Goal: Obtain resource: Download file/media

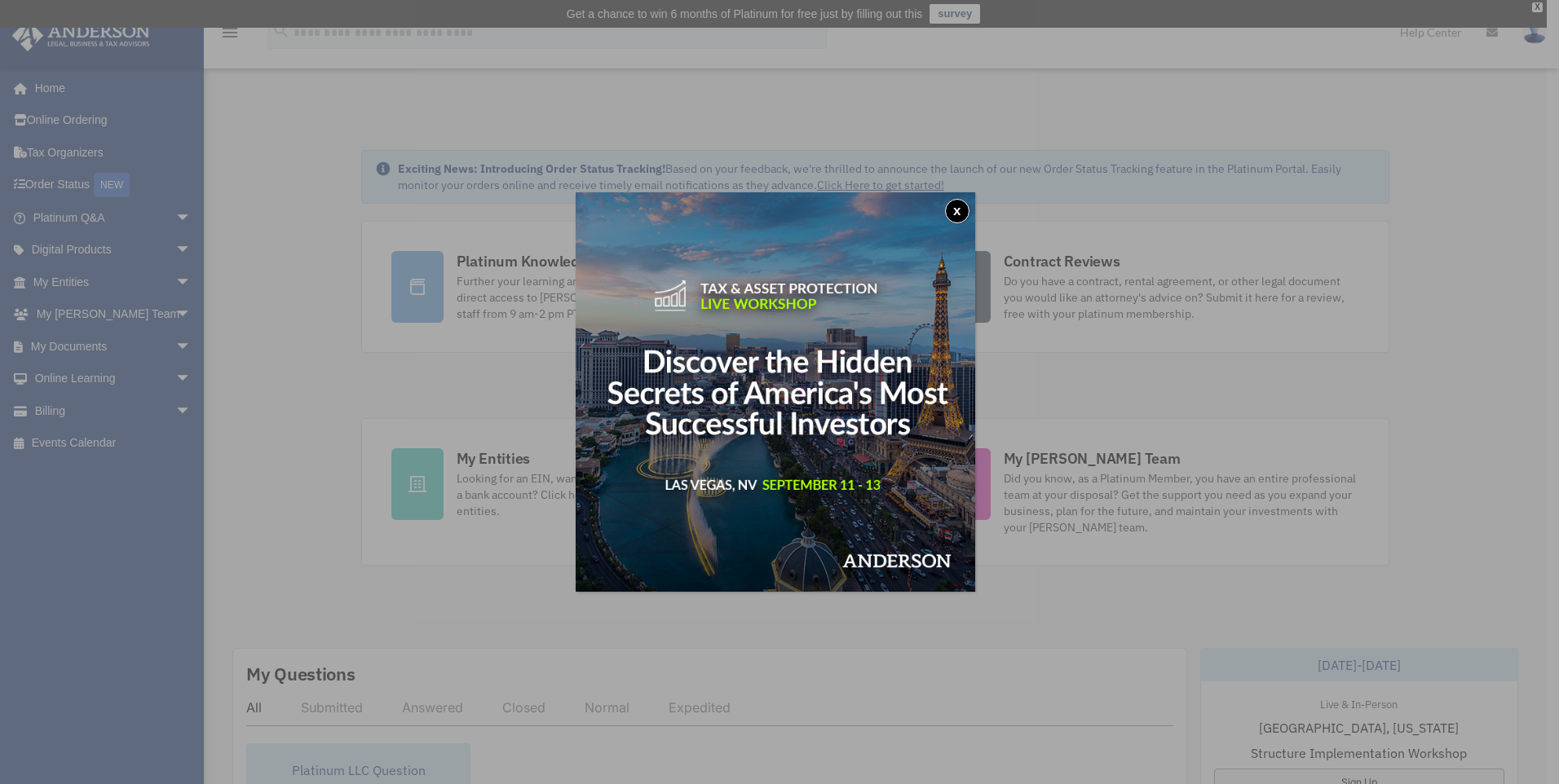
click at [950, 211] on button "x" at bounding box center [957, 211] width 24 height 24
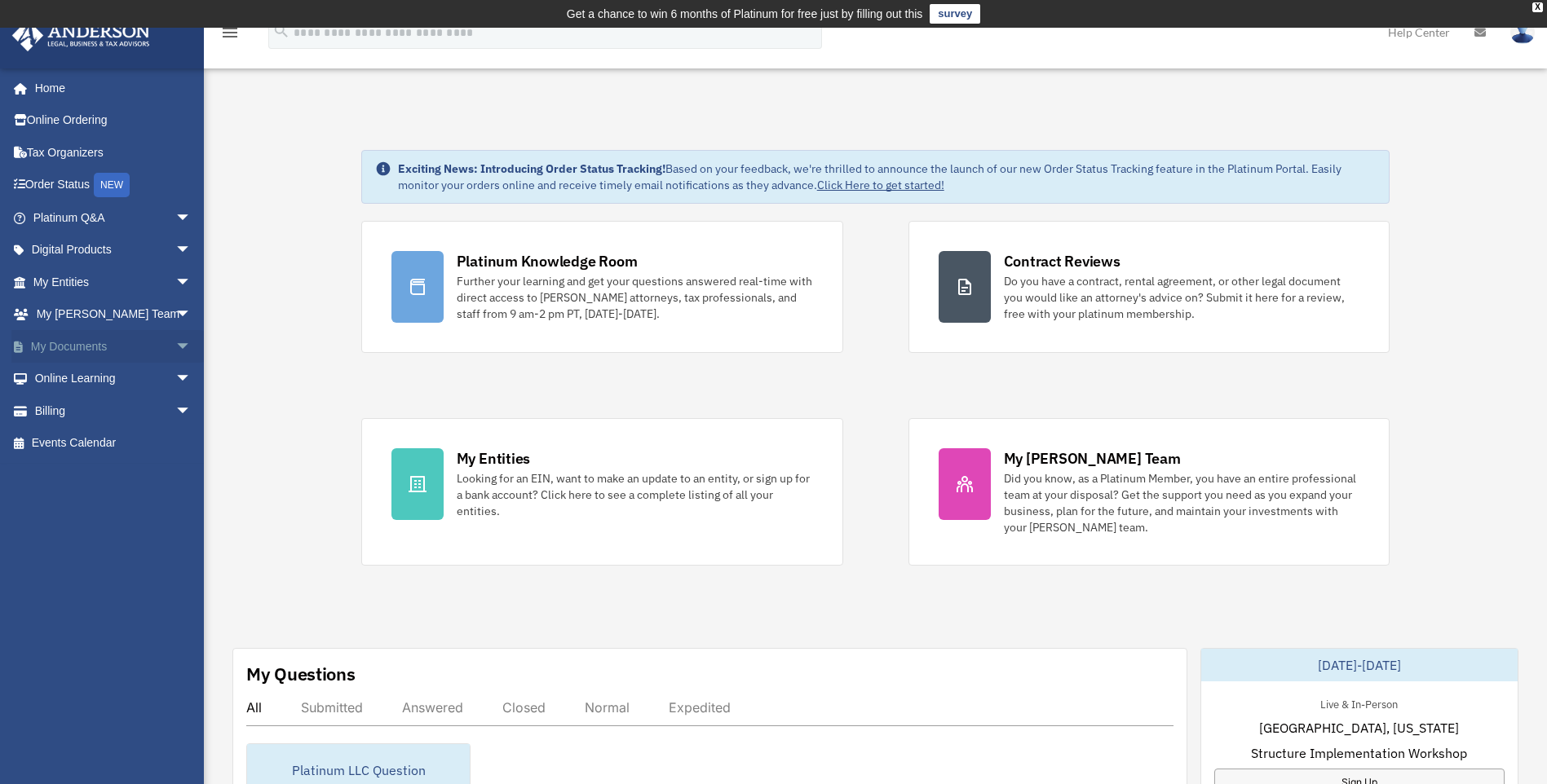
click at [176, 347] on span "arrow_drop_down" at bounding box center [192, 346] width 32 height 33
click at [98, 380] on link "Box" at bounding box center [119, 379] width 193 height 32
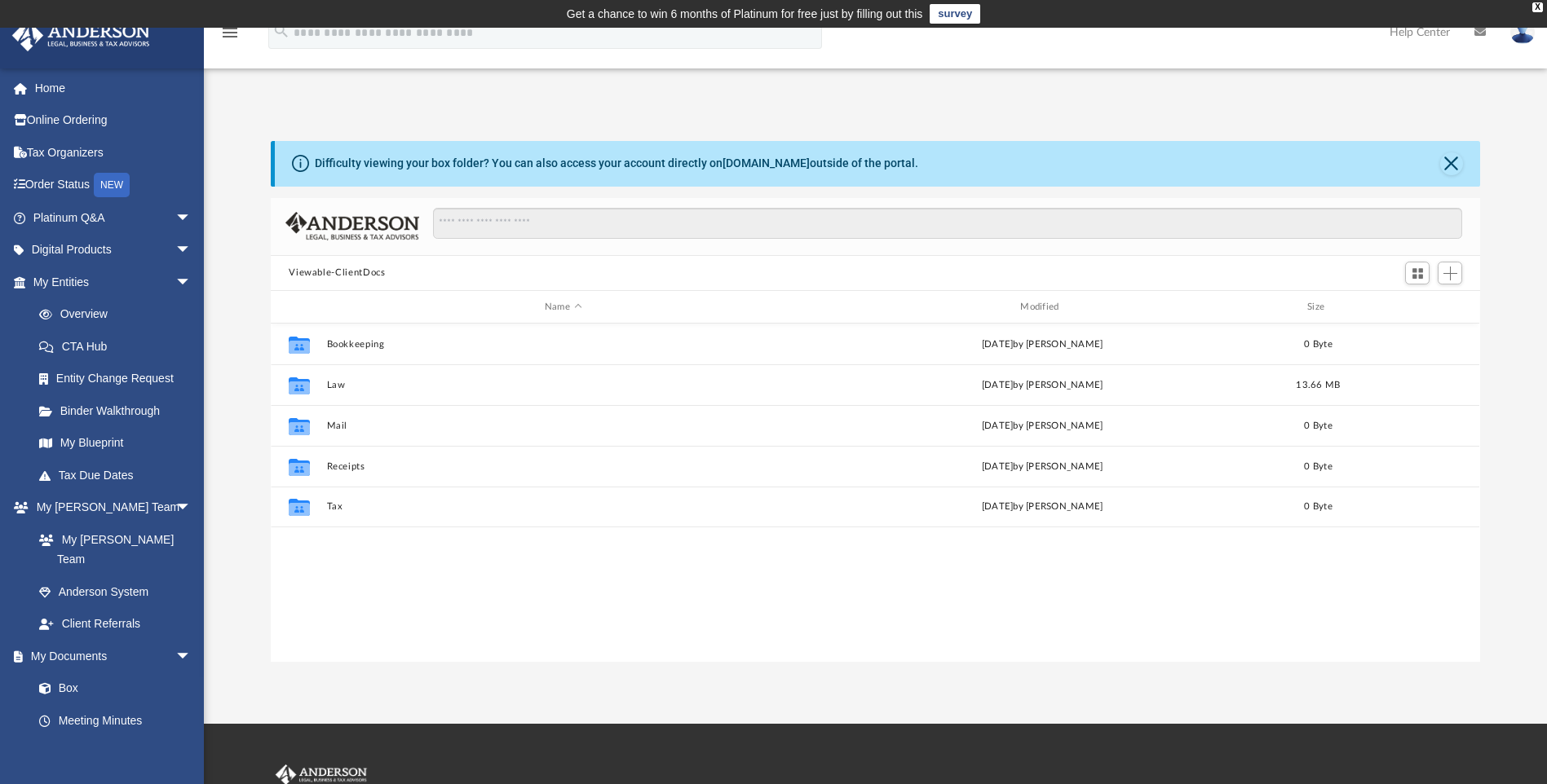
scroll to position [359, 1197]
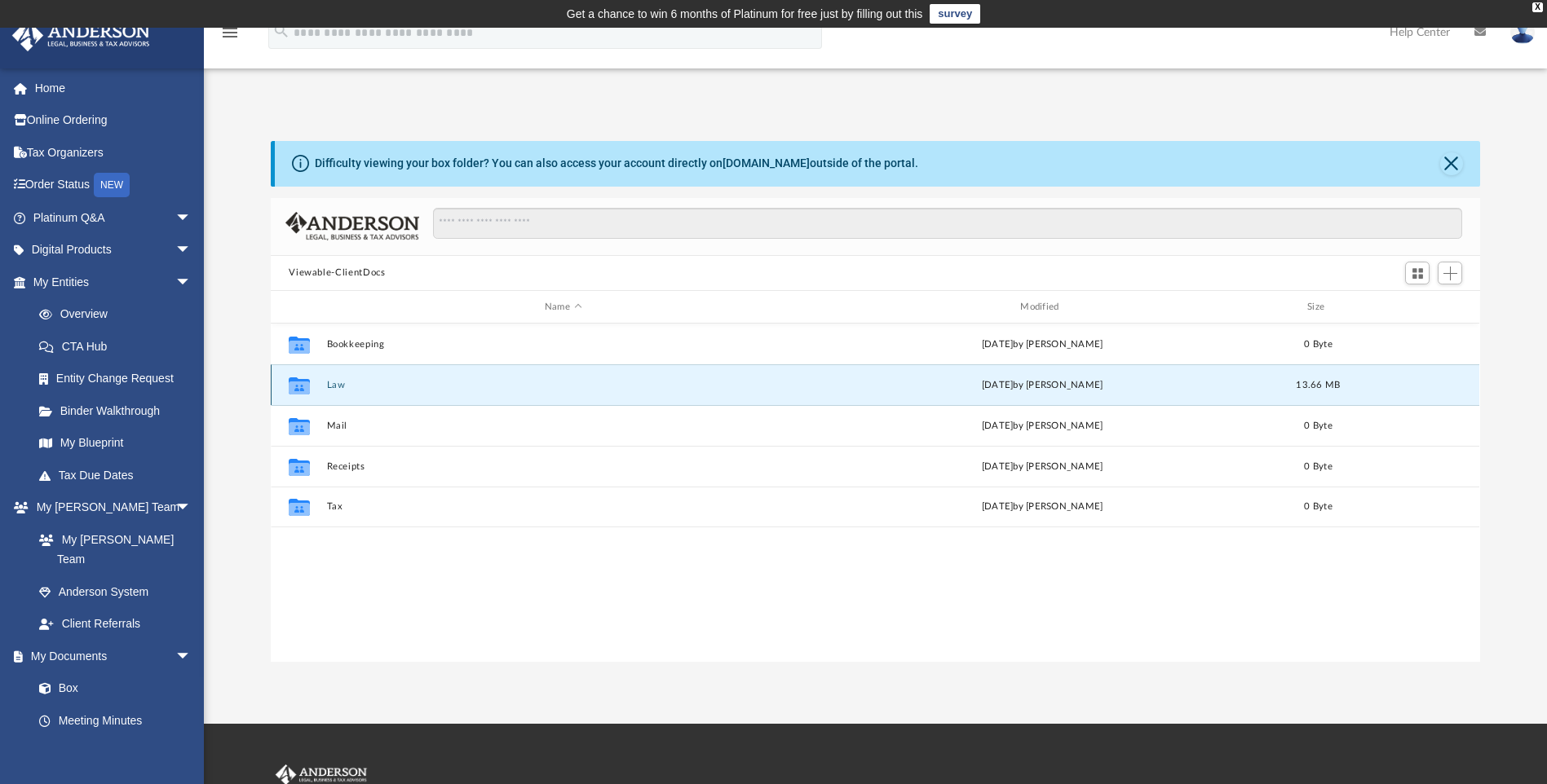
click at [336, 384] on button "Law" at bounding box center [563, 386] width 472 height 11
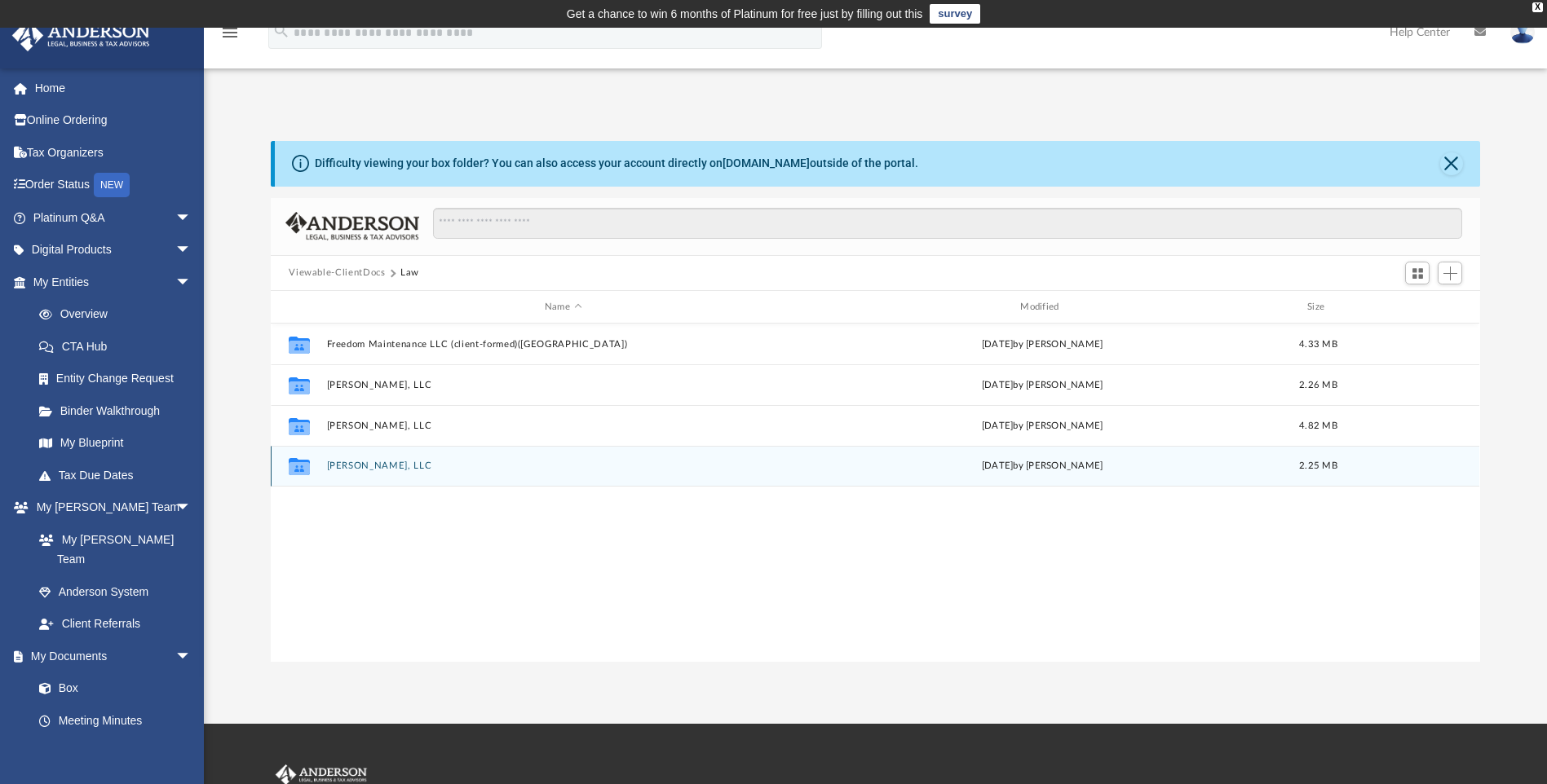
click at [372, 469] on button "[PERSON_NAME], LLC" at bounding box center [563, 467] width 472 height 11
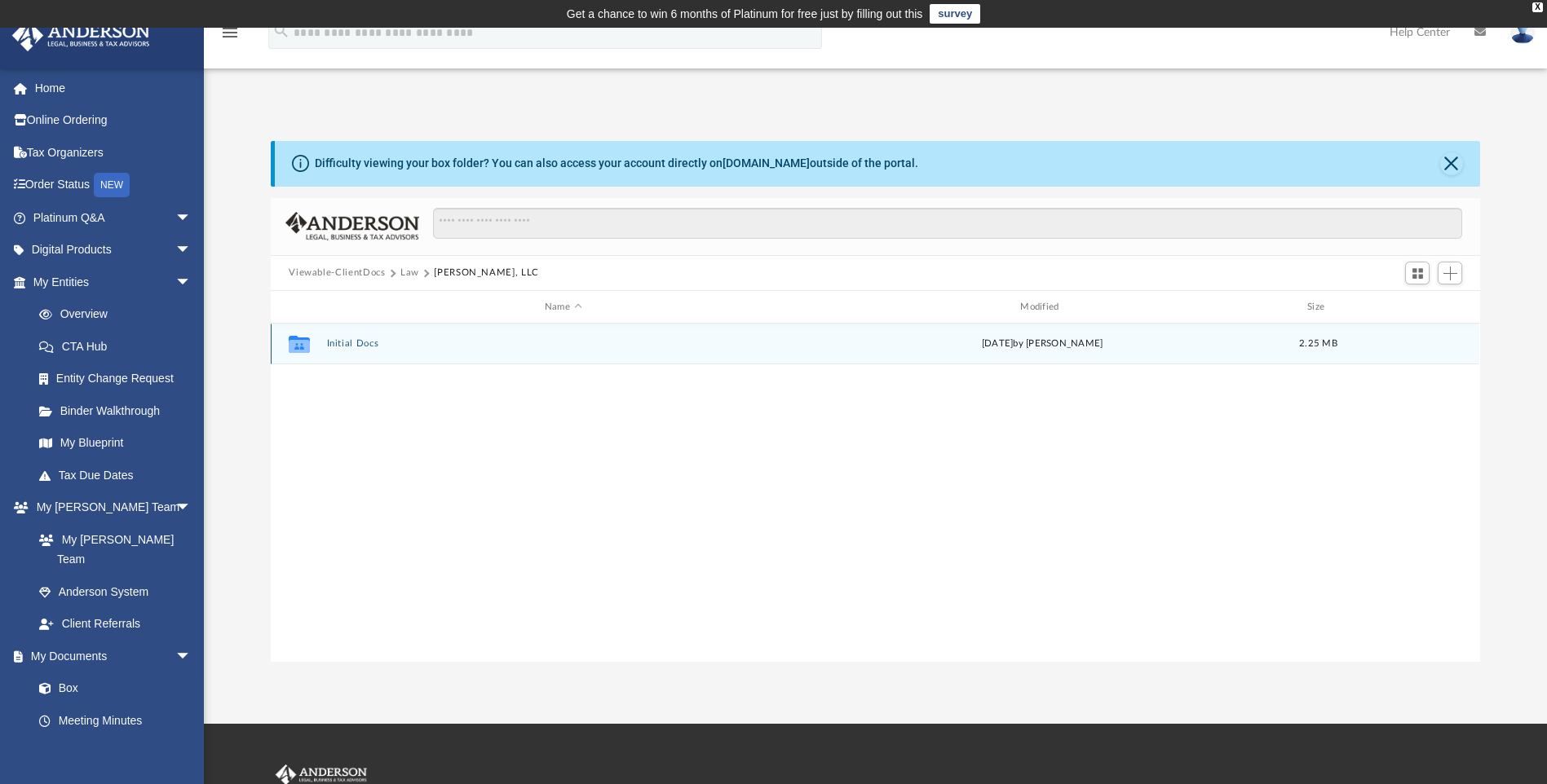
click at [372, 339] on button "Initial Docs" at bounding box center [563, 344] width 472 height 11
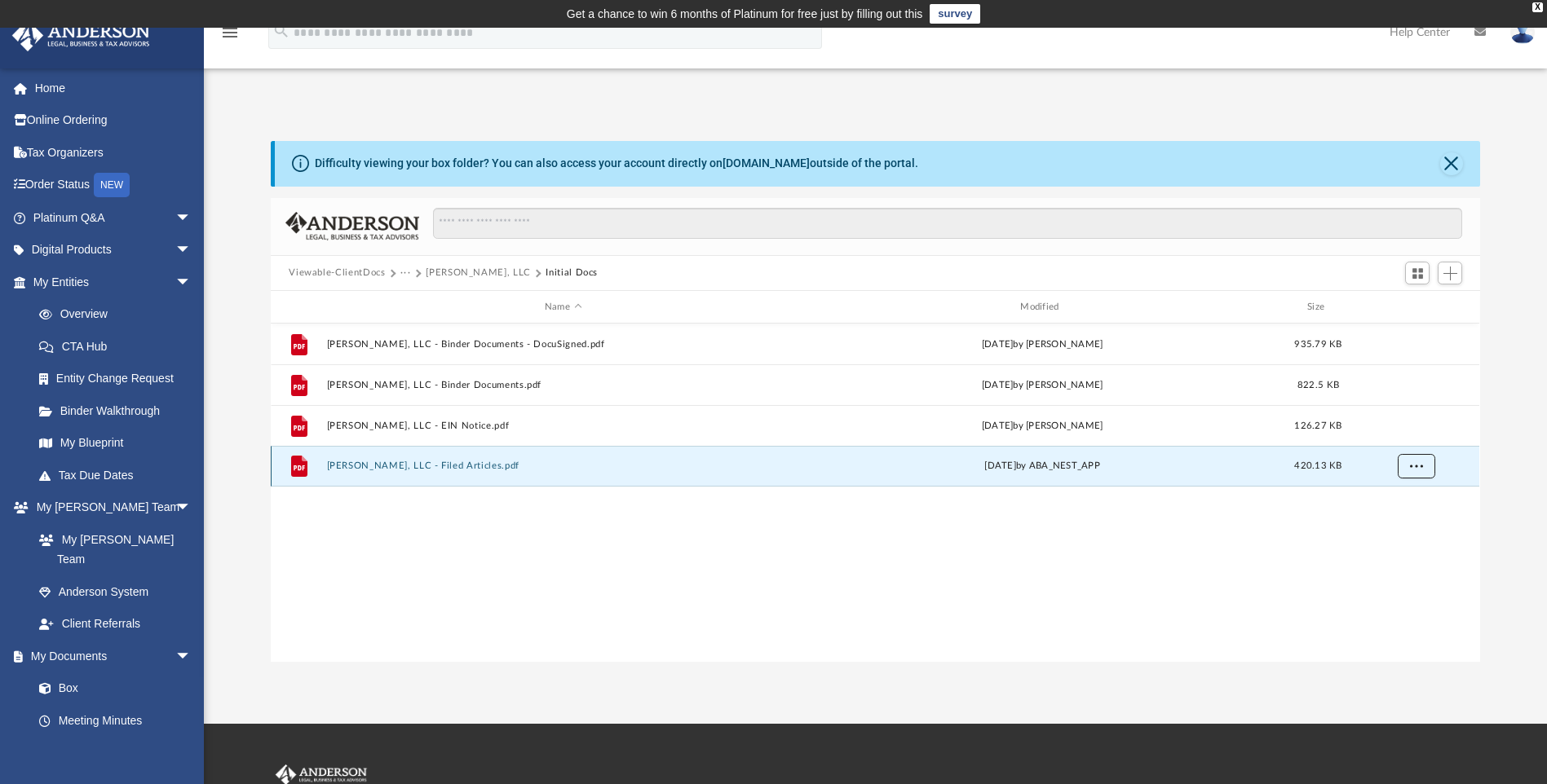
click at [1420, 465] on span "More options" at bounding box center [1416, 466] width 13 height 9
click at [1400, 527] on li "Download" at bounding box center [1402, 525] width 47 height 17
click at [1410, 476] on button "More options" at bounding box center [1417, 467] width 38 height 24
click at [777, 543] on div "File [PERSON_NAME], LLC - Binder Documents - DocuSigned.pdf [DATE] by [PERSON_N…" at bounding box center [874, 492] width 1209 height 338
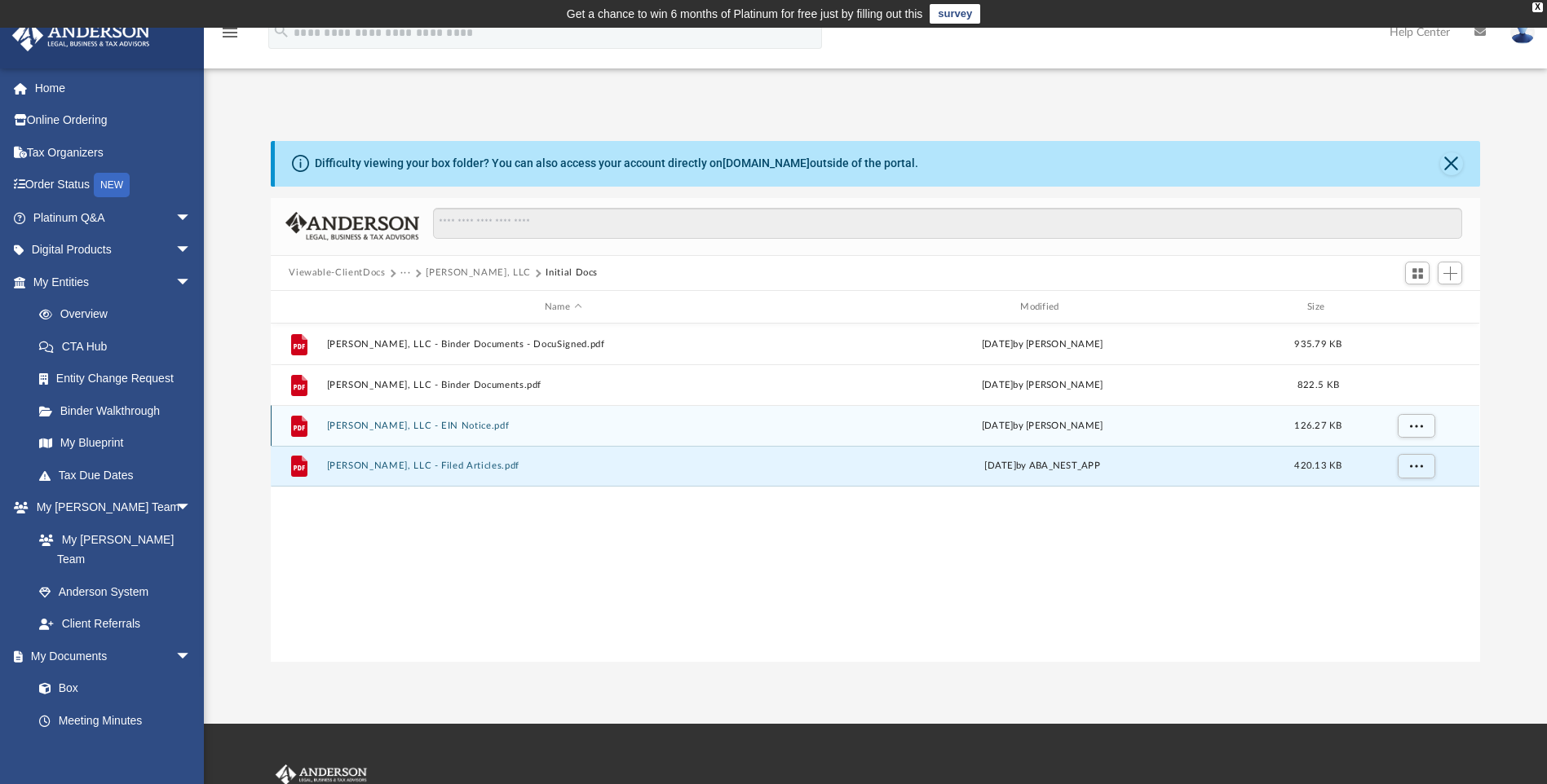
click at [481, 424] on button "[PERSON_NAME], LLC - EIN Notice.pdf" at bounding box center [563, 426] width 472 height 11
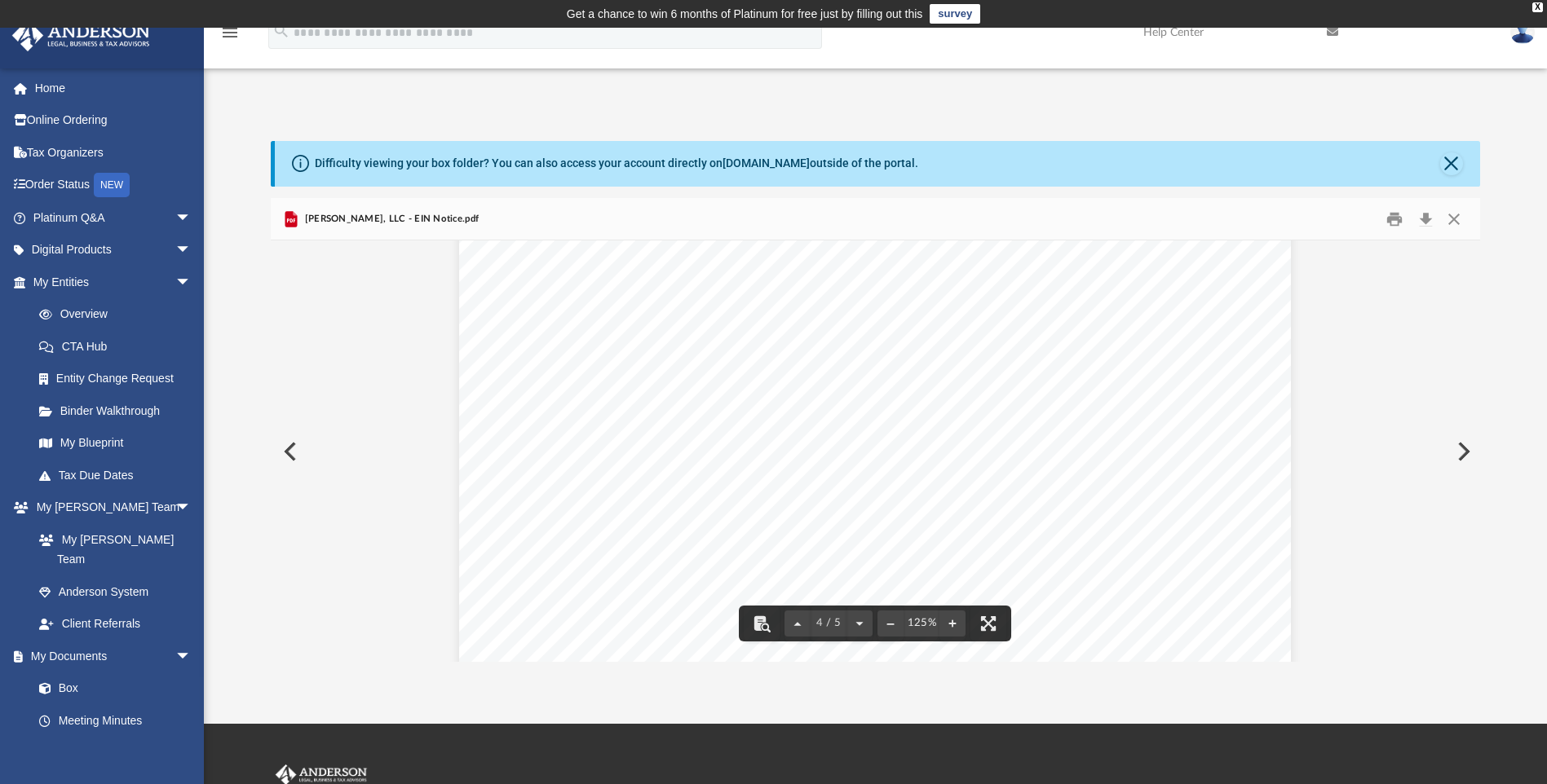
scroll to position [3940, 0]
click at [398, 214] on span "[PERSON_NAME], LLC - EIN Notice.pdf" at bounding box center [389, 219] width 178 height 14
click at [354, 216] on span "[PERSON_NAME], LLC - EIN Notice.pdf" at bounding box center [389, 219] width 178 height 14
click at [292, 458] on button "Preview" at bounding box center [288, 451] width 36 height 46
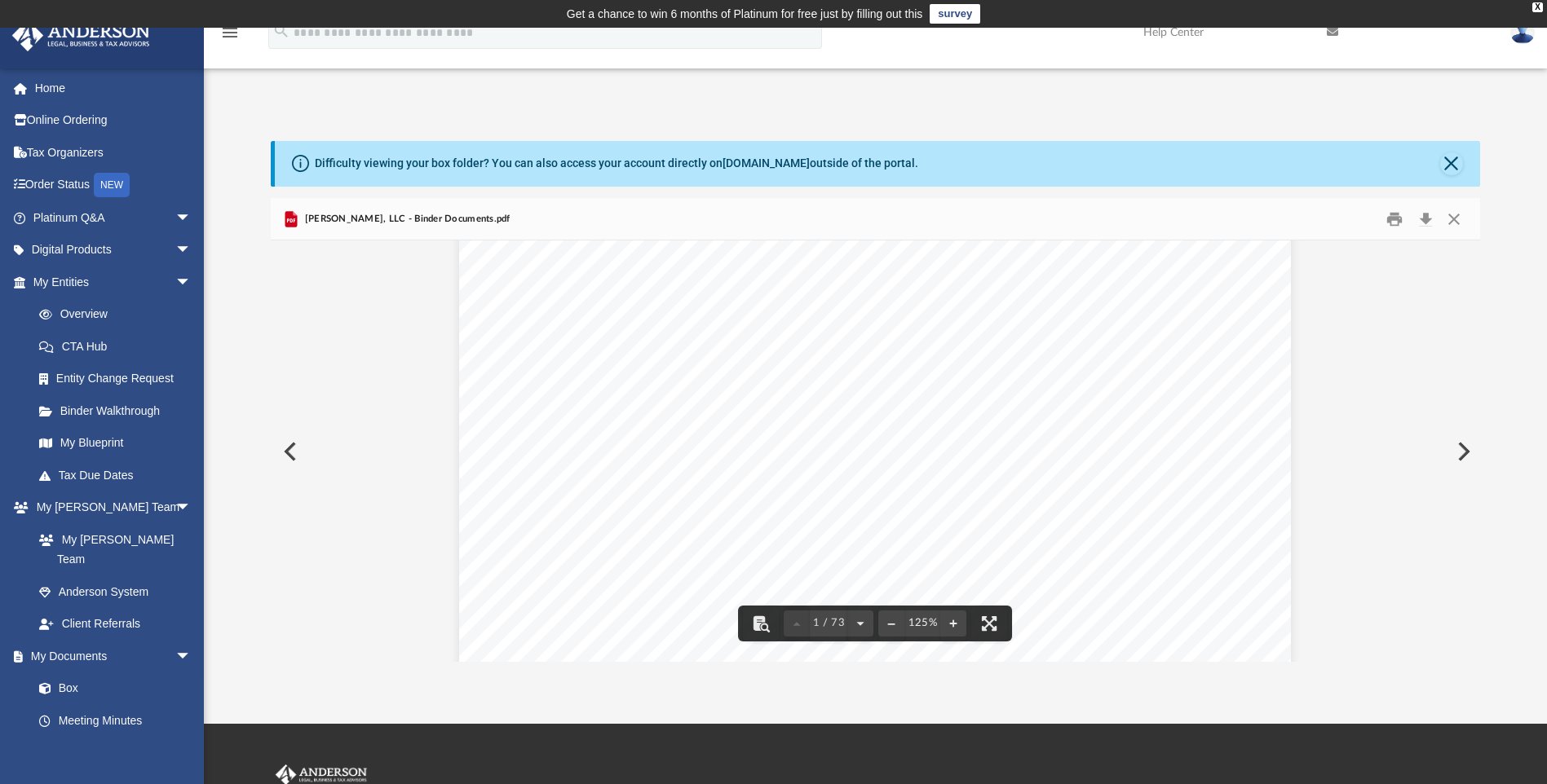
scroll to position [136, 0]
click at [295, 450] on button "Preview" at bounding box center [288, 451] width 36 height 46
click at [1458, 215] on button "Close" at bounding box center [1454, 219] width 30 height 25
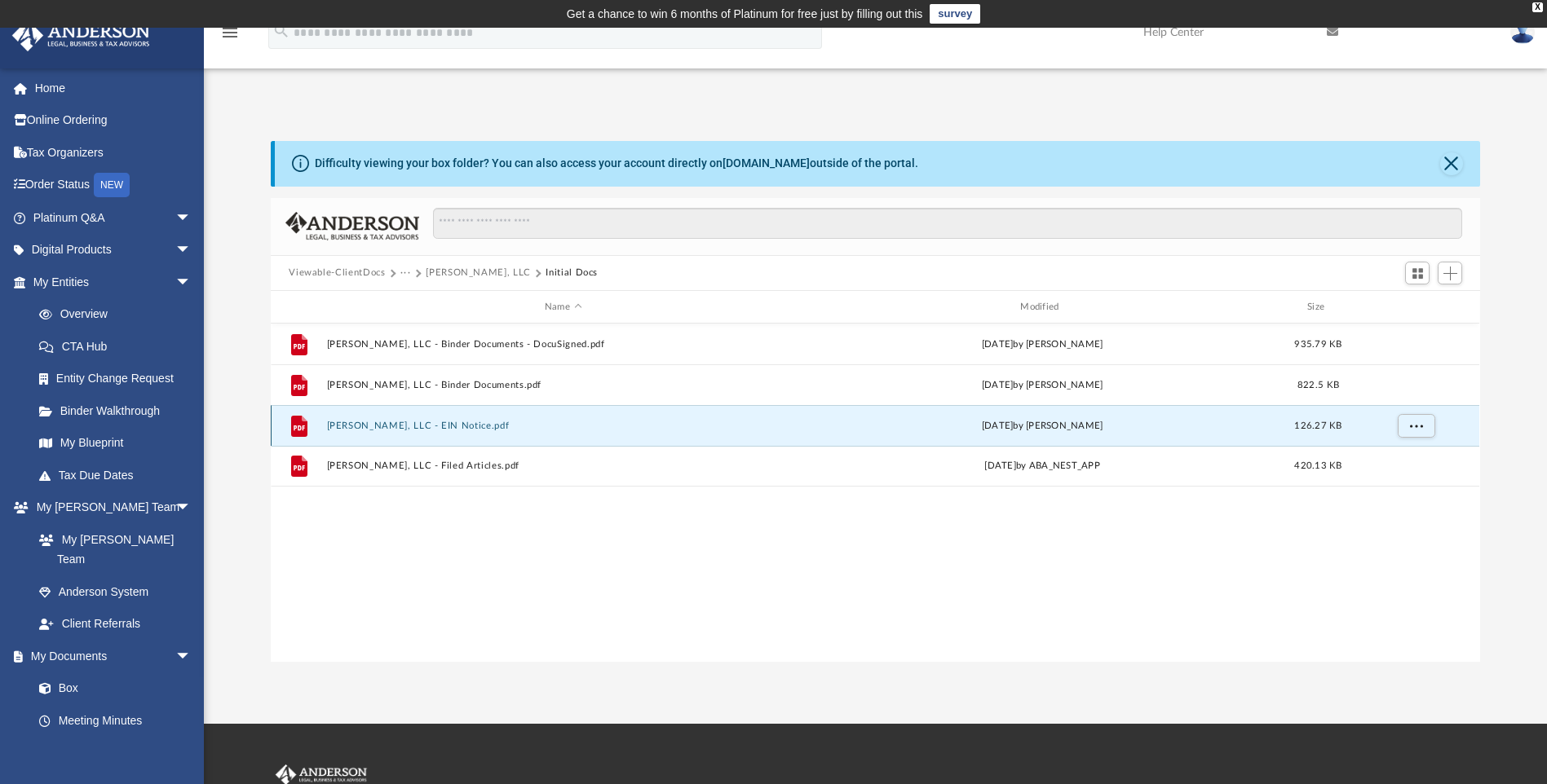
click at [463, 428] on button "[PERSON_NAME], LLC - EIN Notice.pdf" at bounding box center [563, 426] width 472 height 11
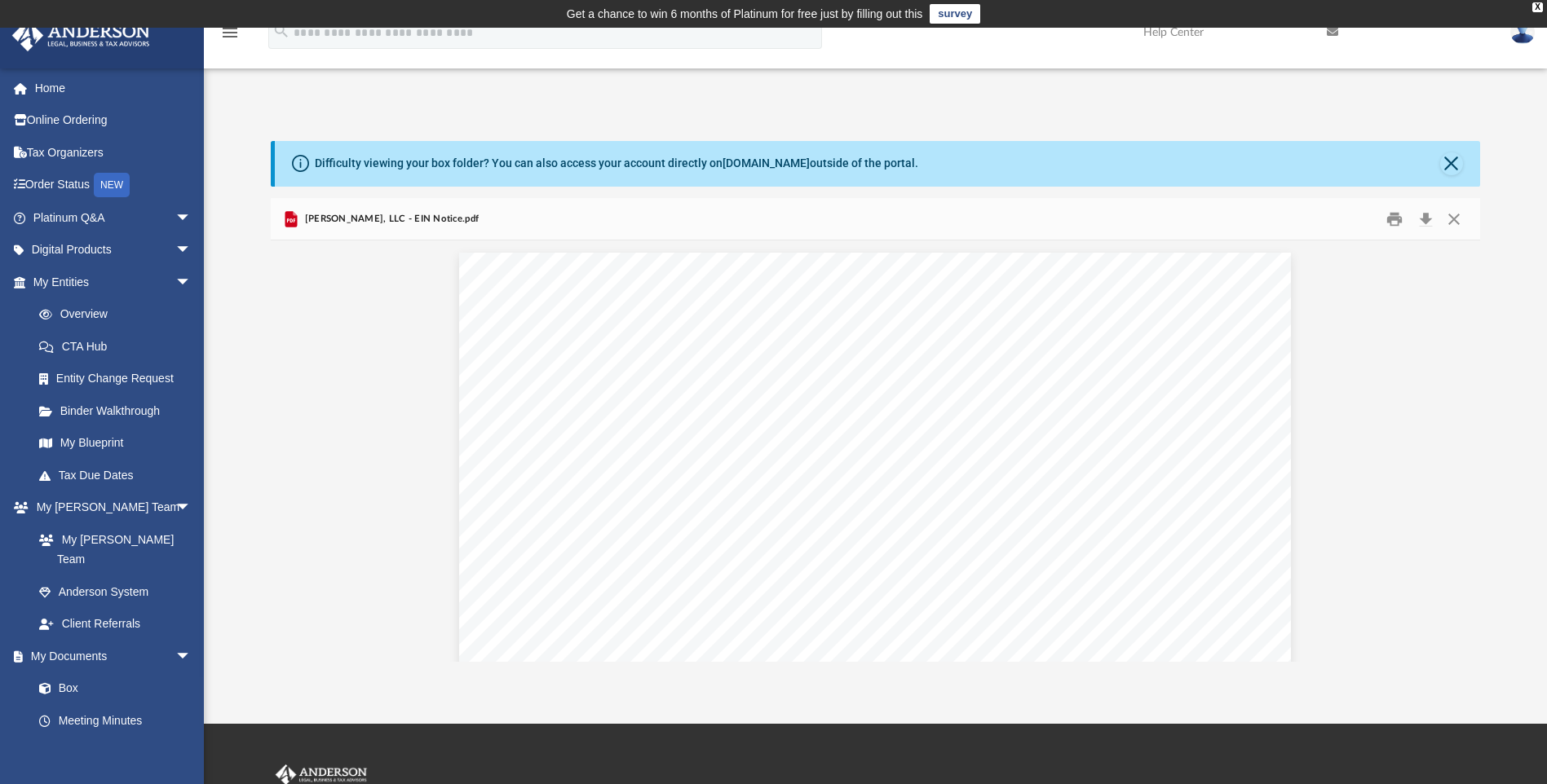
scroll to position [3302, 0]
click at [1429, 222] on button "Download" at bounding box center [1425, 219] width 30 height 25
click at [1452, 221] on button "Close" at bounding box center [1454, 219] width 30 height 25
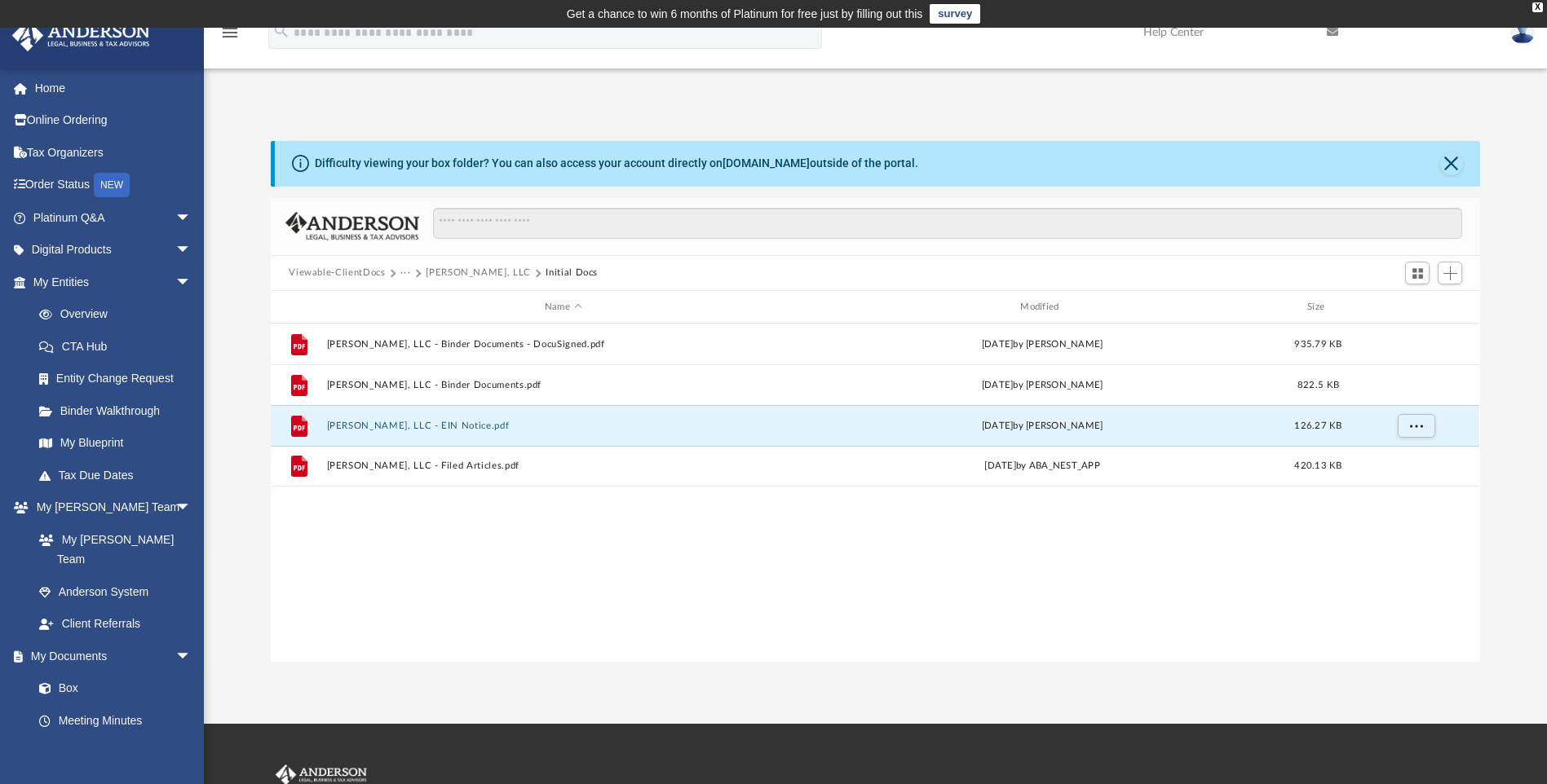
click at [441, 275] on button "[PERSON_NAME], LLC" at bounding box center [478, 273] width 105 height 14
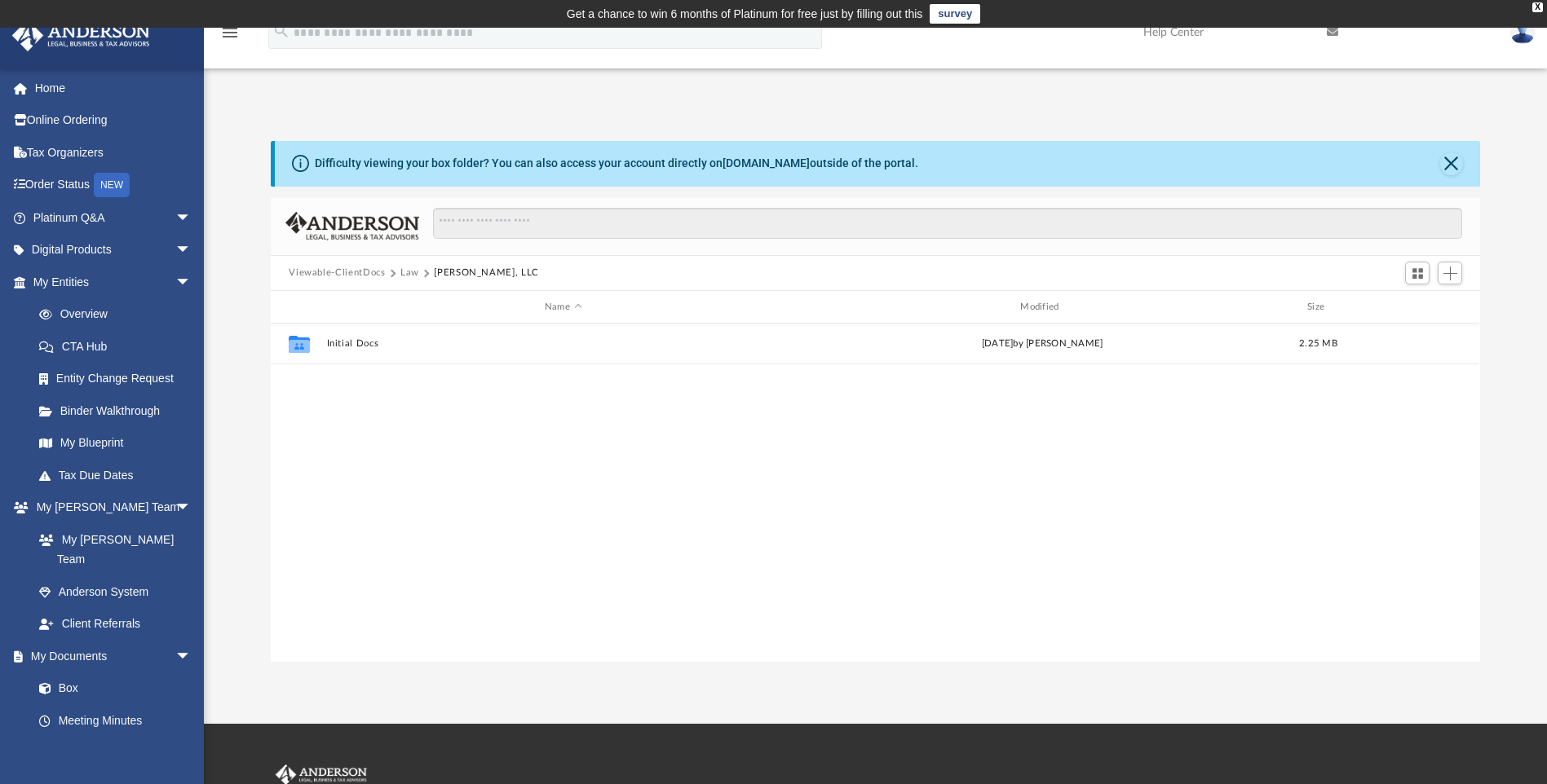
click at [414, 274] on button "Law" at bounding box center [409, 273] width 19 height 14
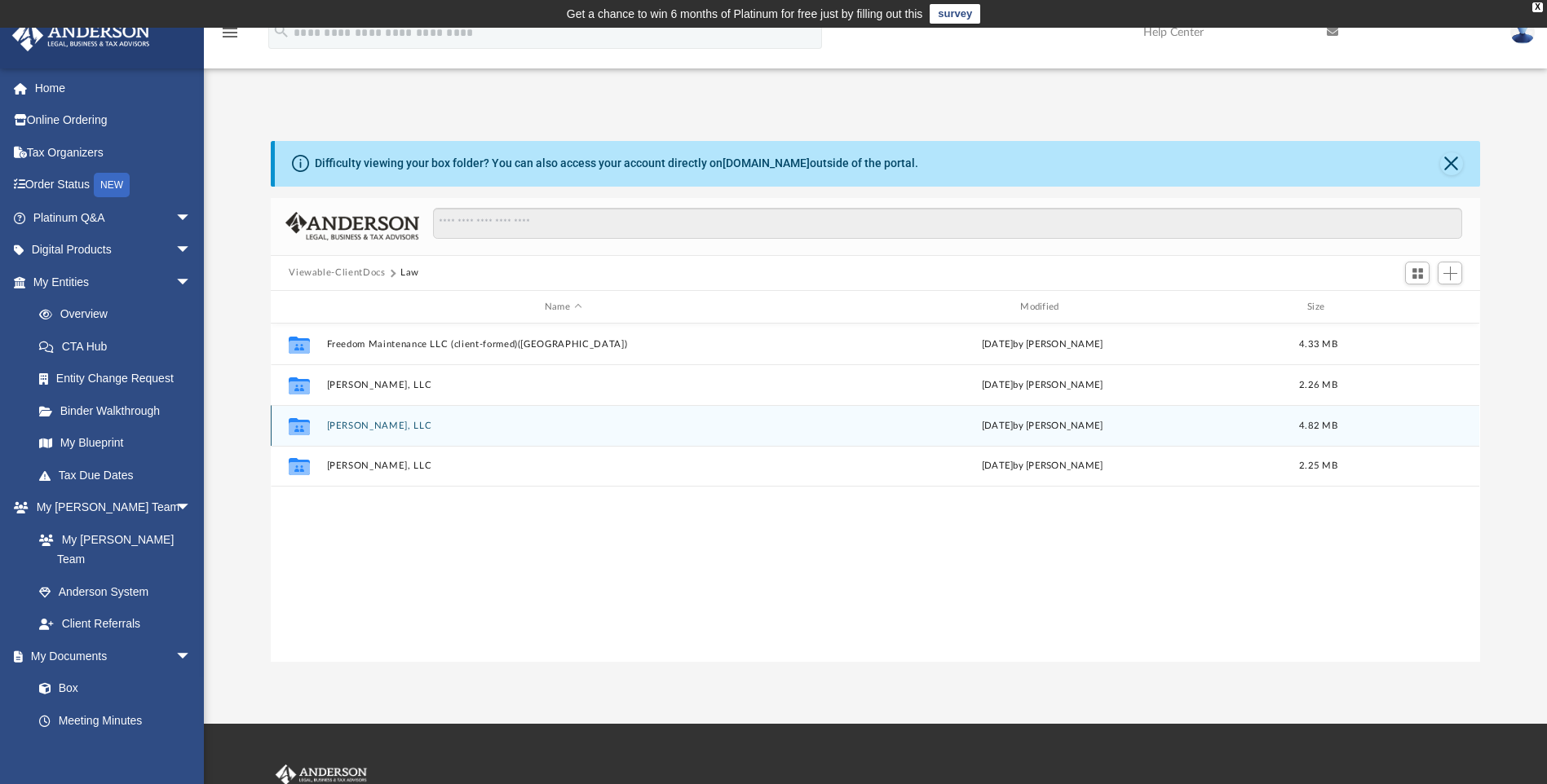
click at [368, 430] on button "[PERSON_NAME], LLC" at bounding box center [563, 426] width 472 height 11
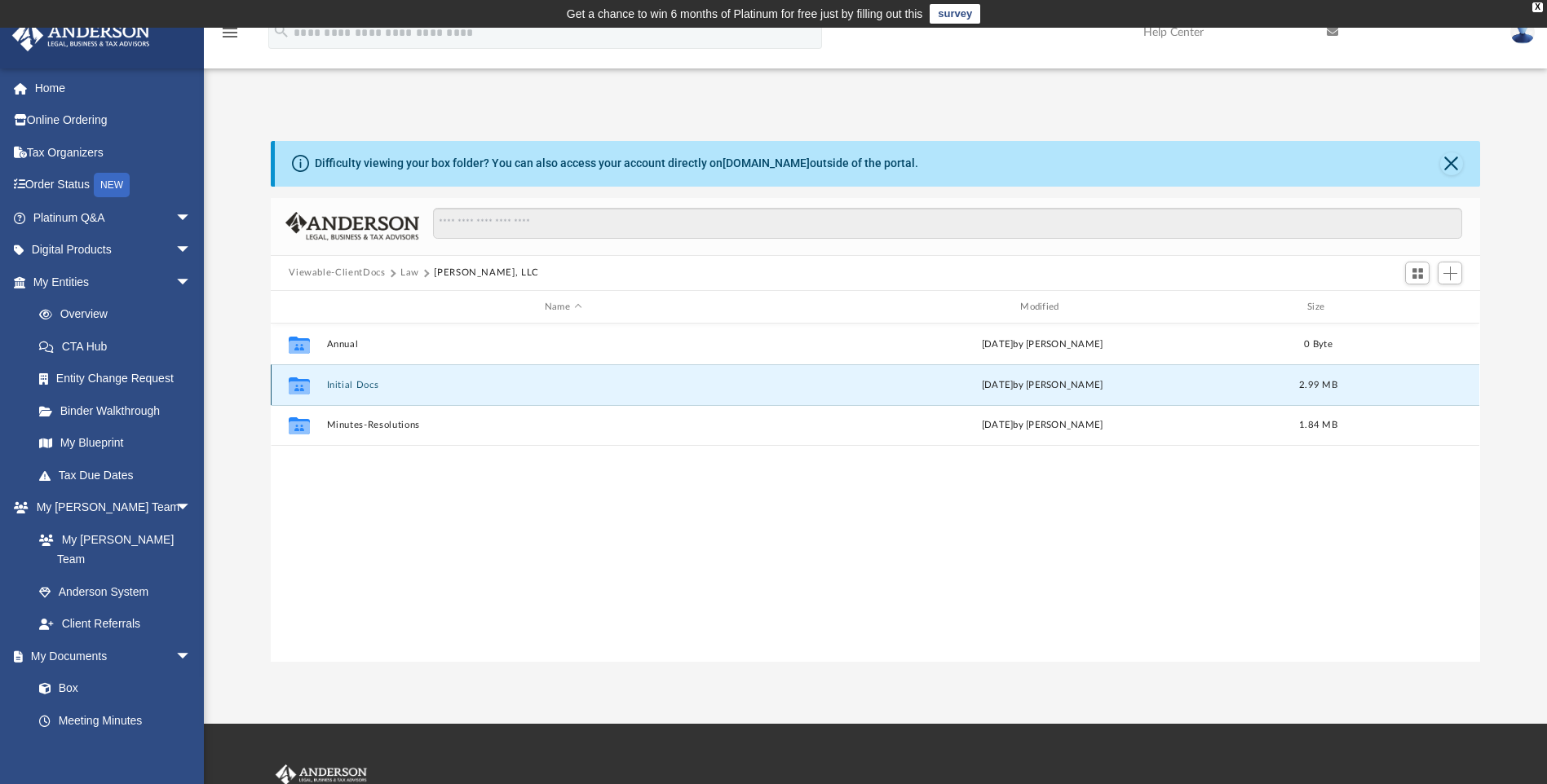
click at [366, 380] on button "Initial Docs" at bounding box center [563, 386] width 472 height 11
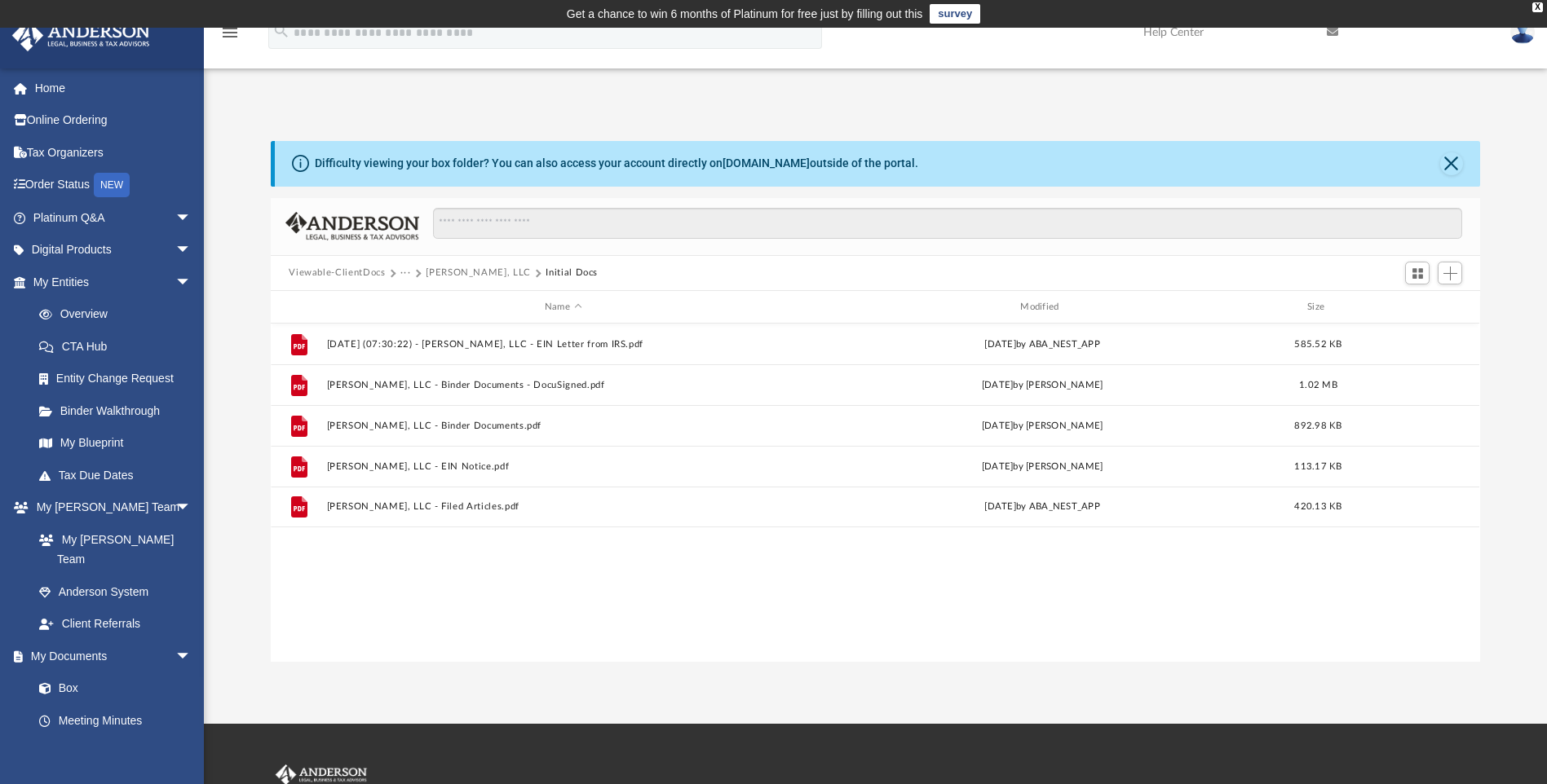
click at [405, 271] on button "···" at bounding box center [406, 273] width 11 height 14
click at [421, 304] on li "Law" at bounding box center [418, 302] width 19 height 17
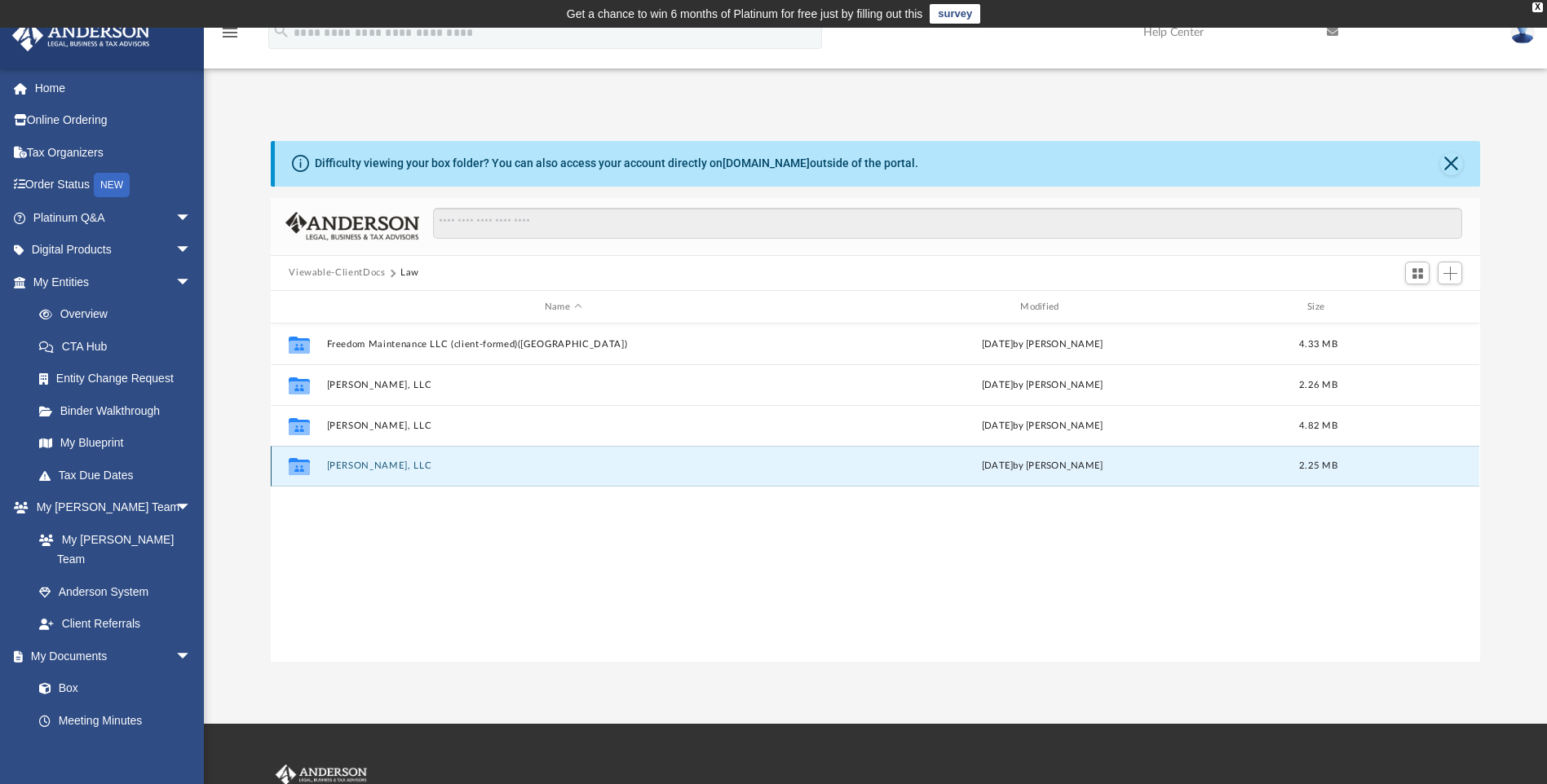
click at [362, 466] on button "[PERSON_NAME], LLC" at bounding box center [563, 467] width 472 height 11
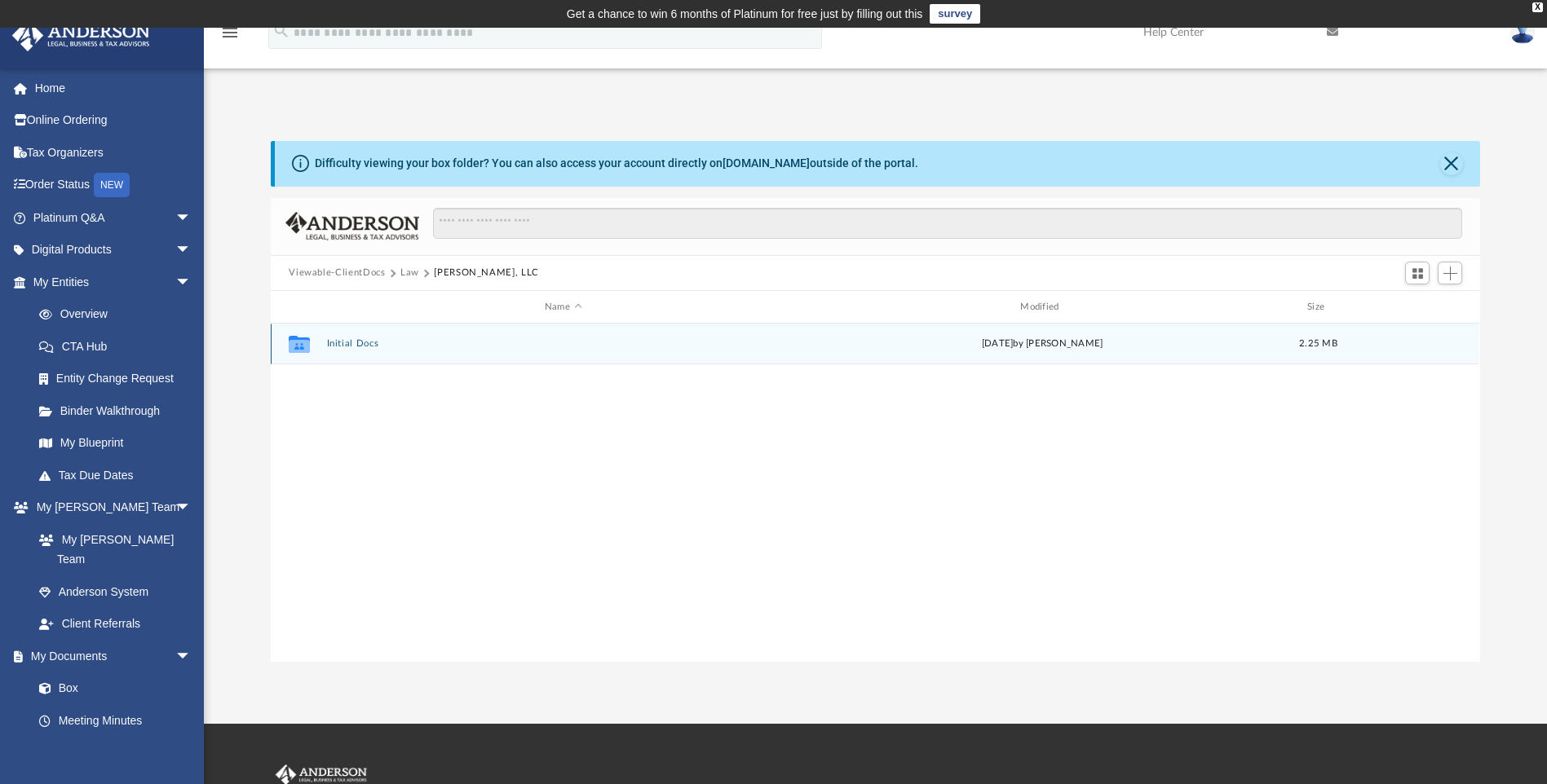
click at [357, 347] on button "Initial Docs" at bounding box center [563, 344] width 472 height 11
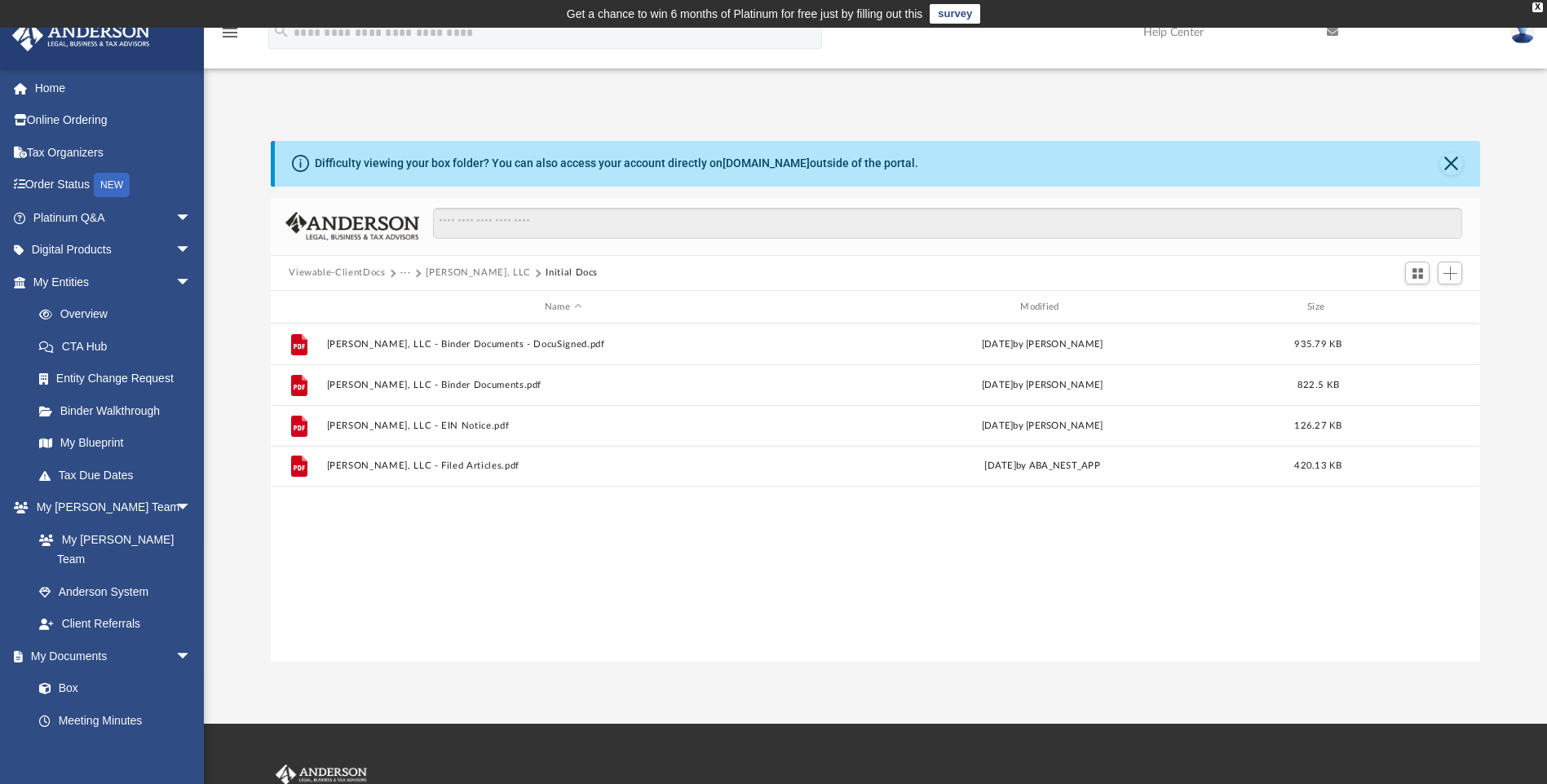
click at [403, 272] on button "···" at bounding box center [406, 273] width 11 height 14
click at [421, 310] on li "Law" at bounding box center [418, 302] width 19 height 17
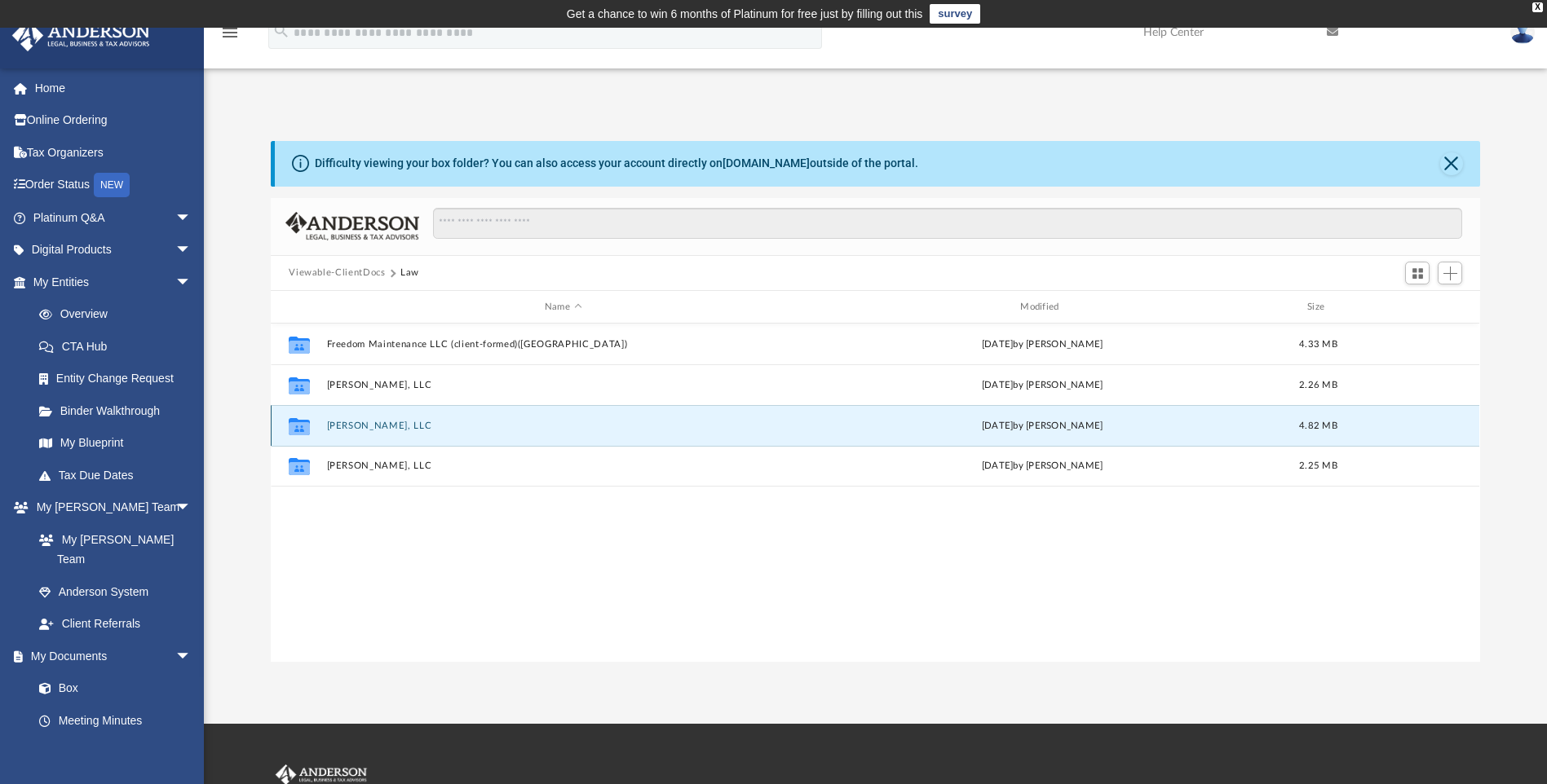
click at [362, 426] on button "[PERSON_NAME], LLC" at bounding box center [563, 426] width 472 height 11
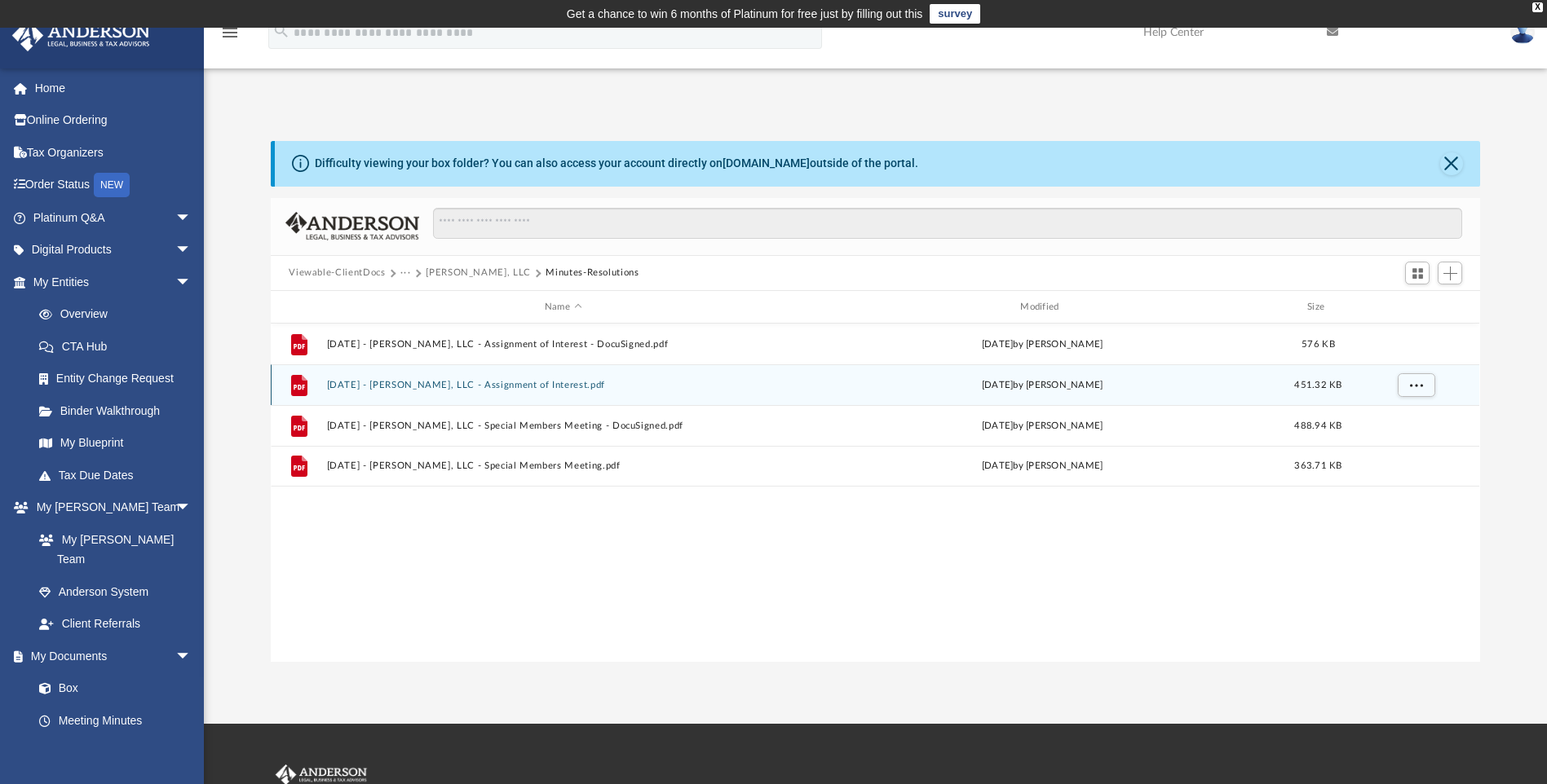
click at [364, 393] on div "File [DATE] - [PERSON_NAME], LLC - Assignment of Interest.pdf [DATE] by [PERSON…" at bounding box center [874, 384] width 1209 height 41
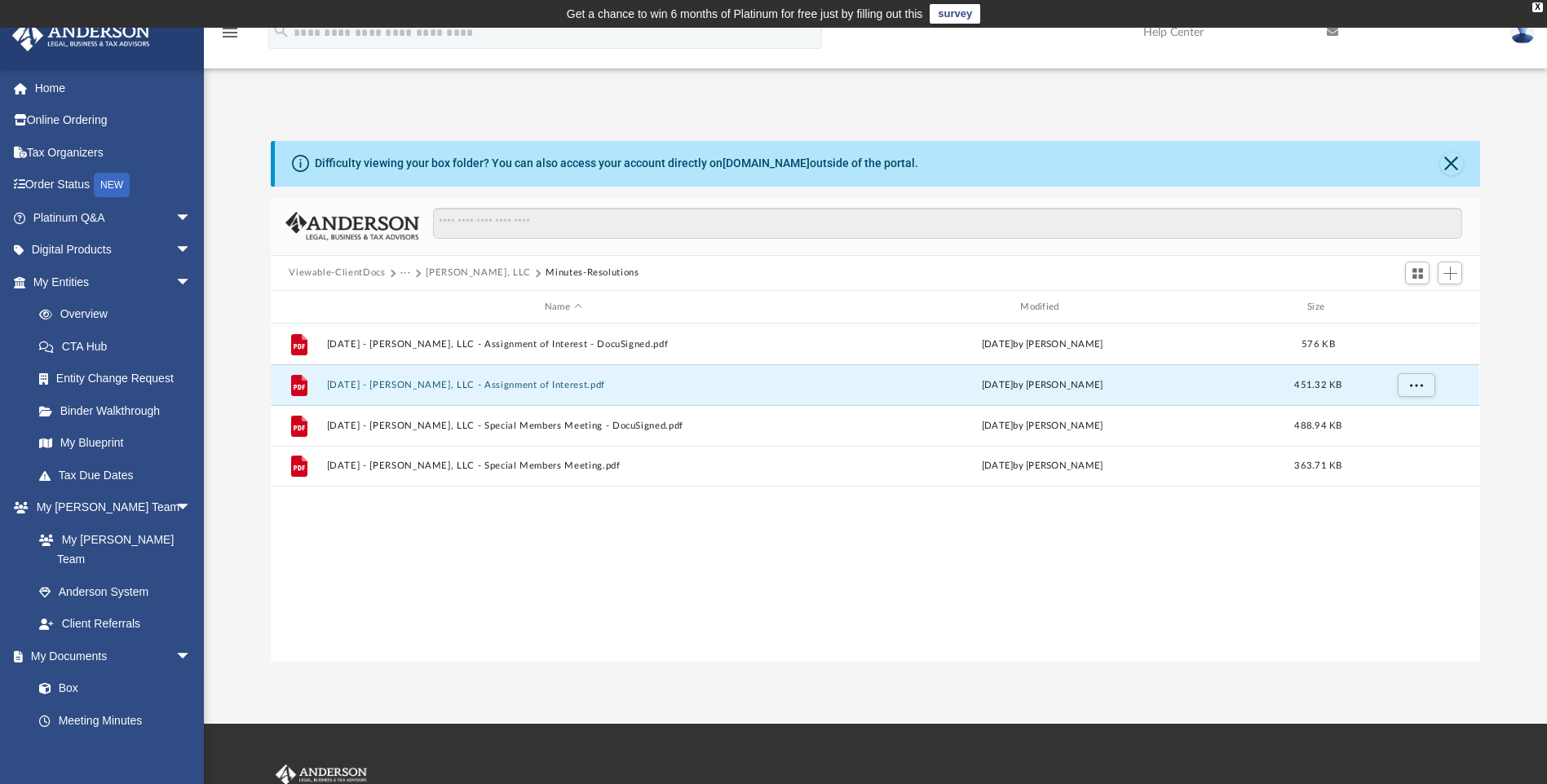
click at [450, 278] on button "[PERSON_NAME], LLC" at bounding box center [478, 273] width 105 height 14
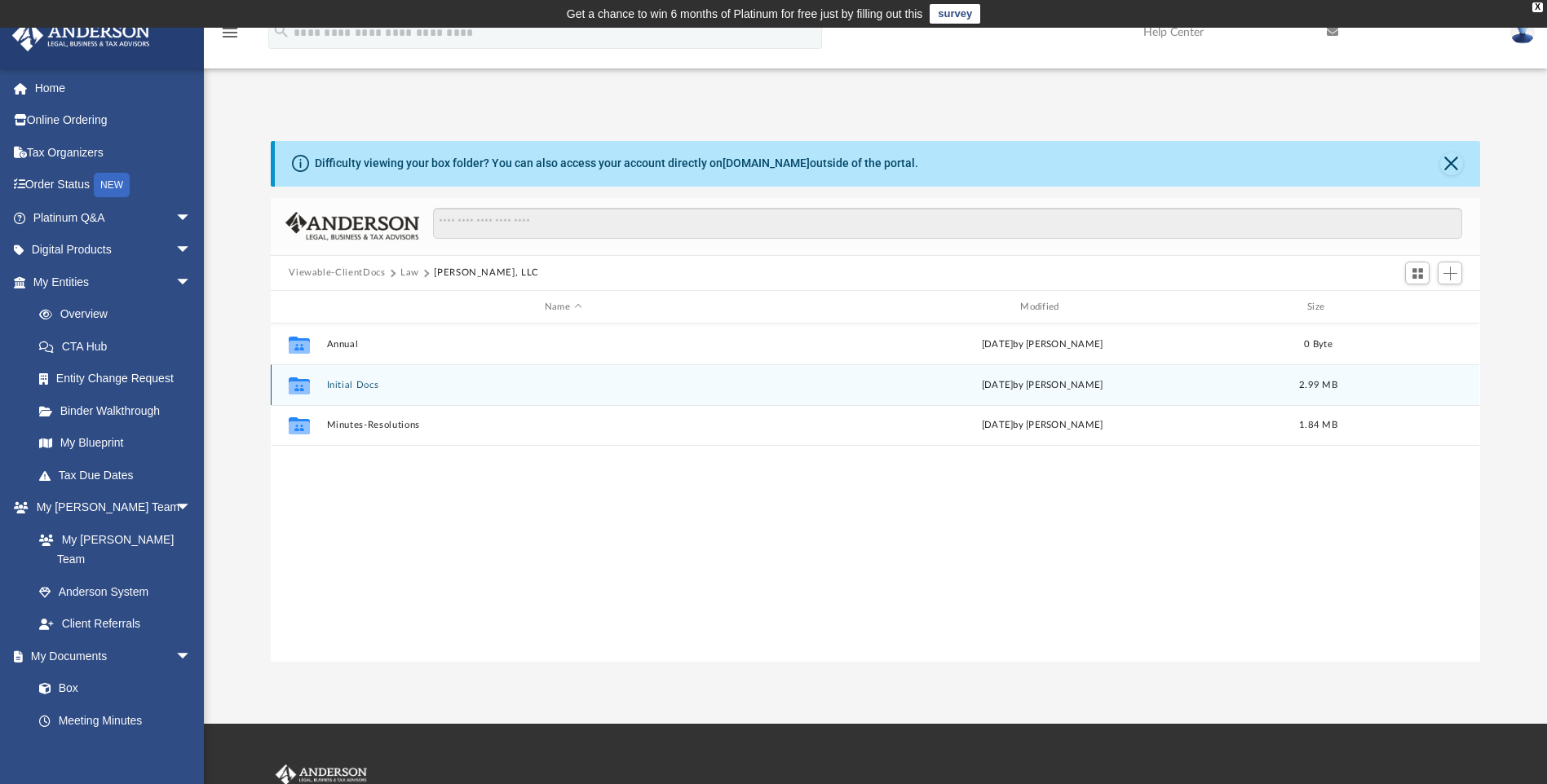
click at [350, 387] on button "Initial Docs" at bounding box center [563, 386] width 472 height 11
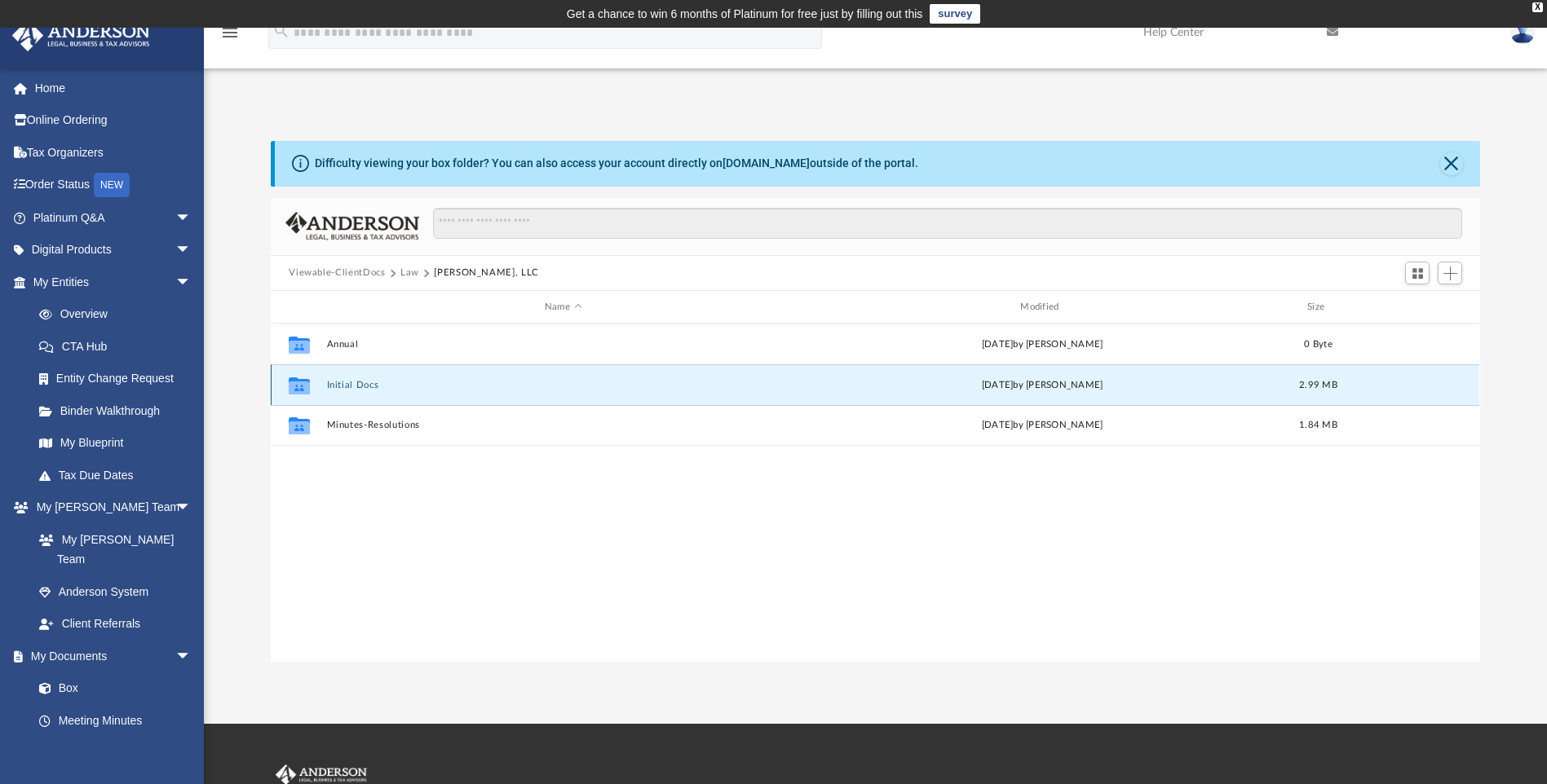
click at [350, 387] on button "Initial Docs" at bounding box center [563, 386] width 472 height 11
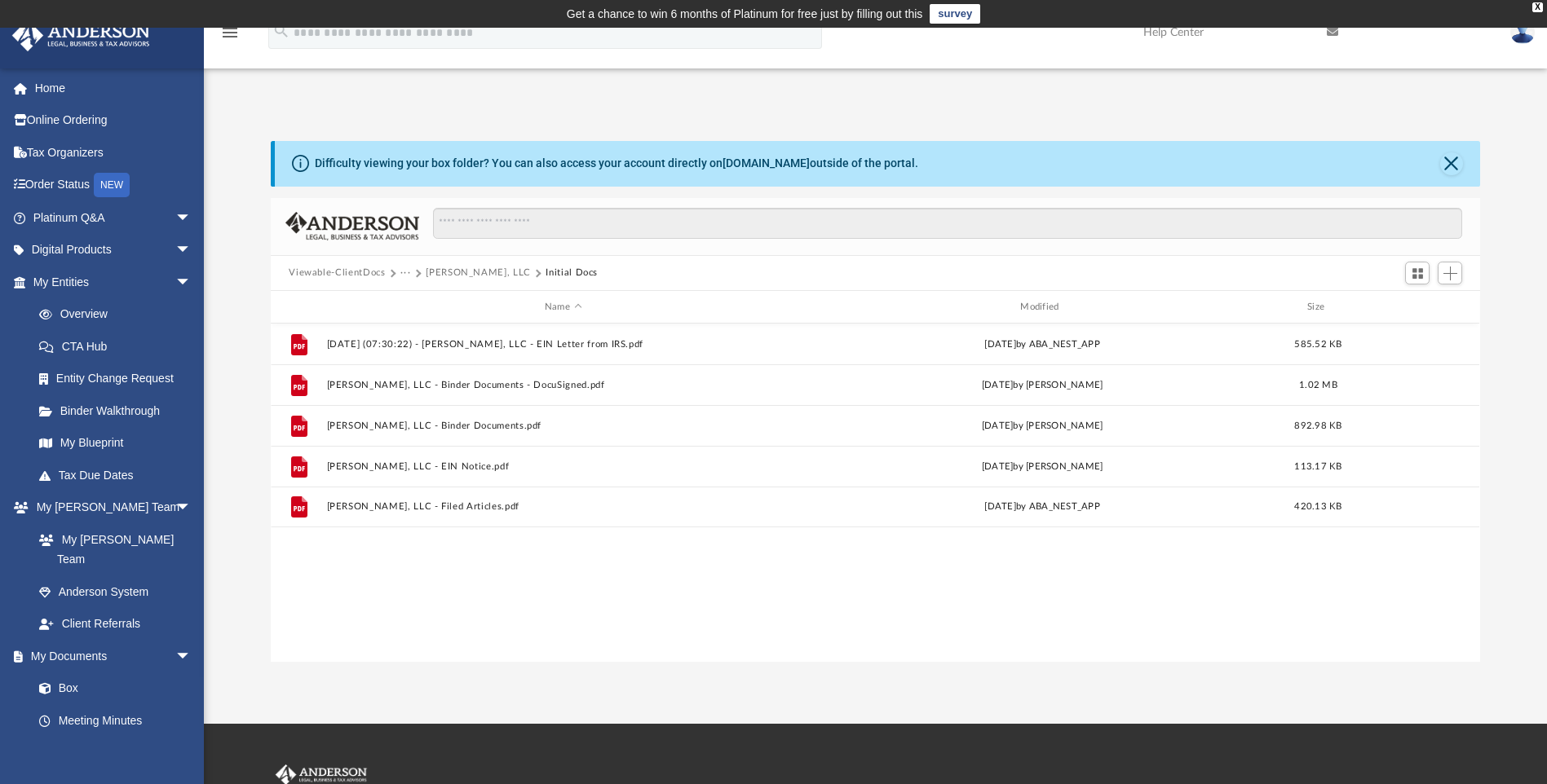
click at [453, 269] on button "[PERSON_NAME], LLC" at bounding box center [478, 273] width 105 height 14
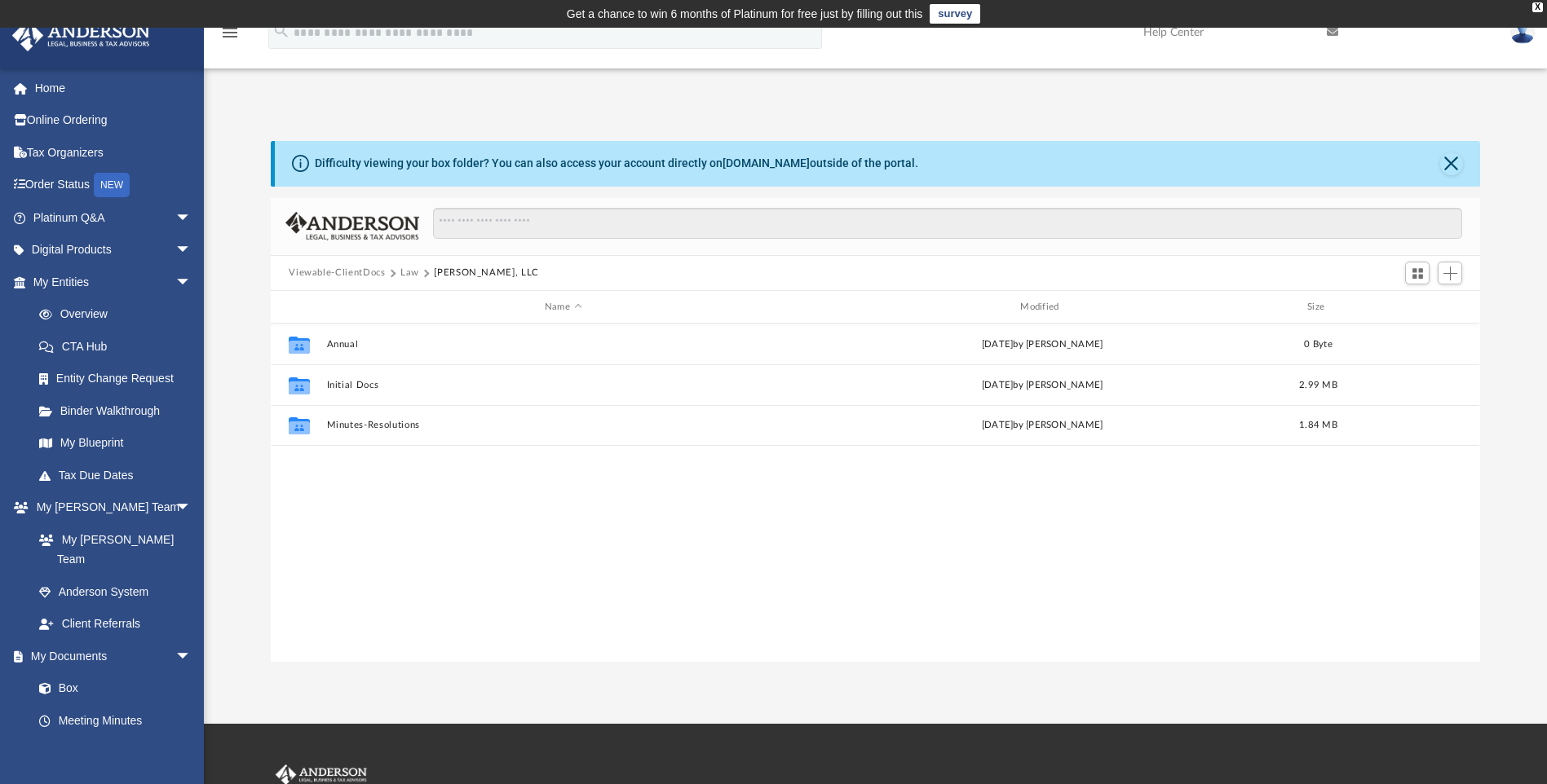
click at [410, 271] on button "Law" at bounding box center [409, 273] width 19 height 14
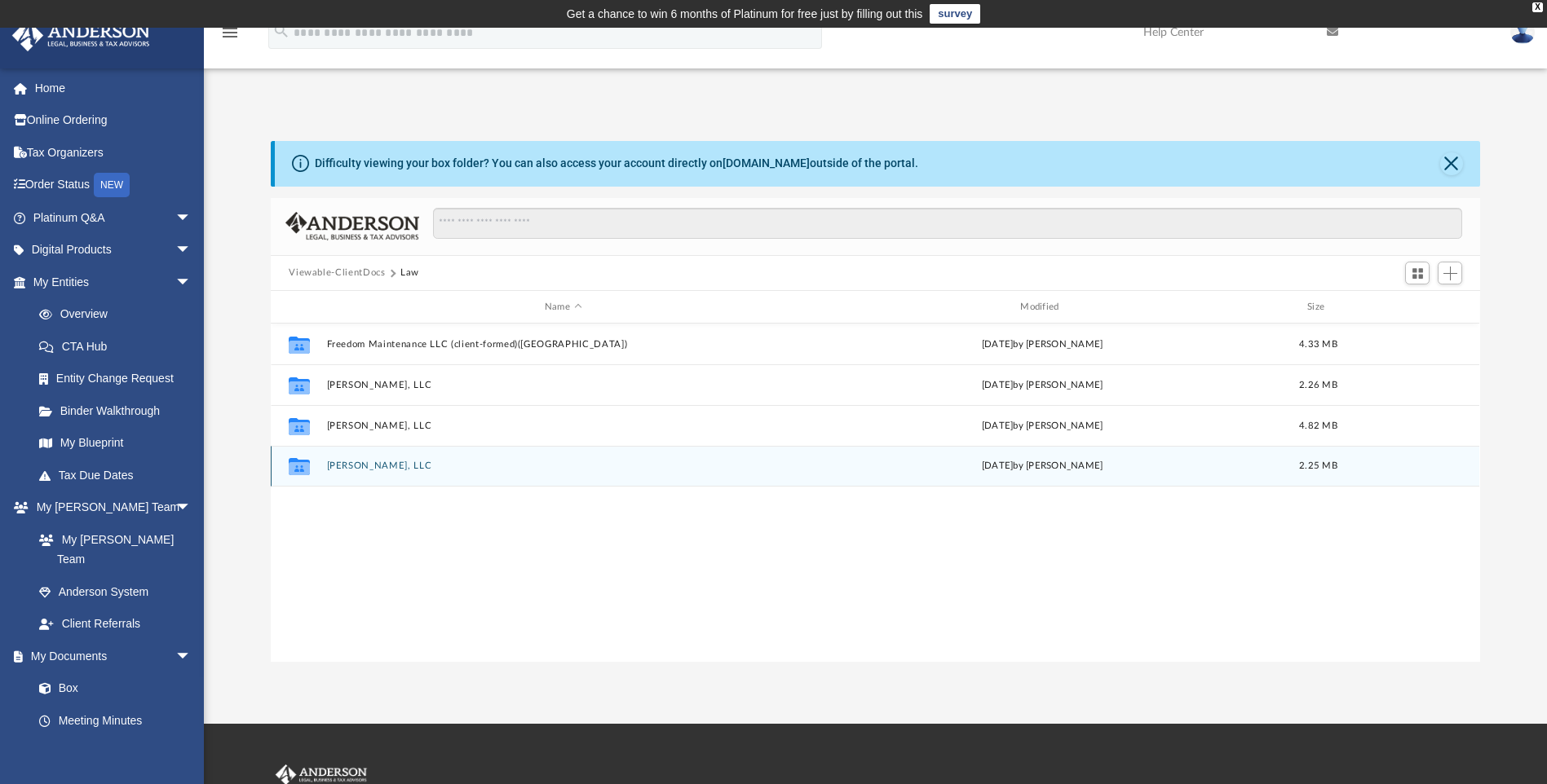
click at [388, 460] on div "Collaborated Folder [PERSON_NAME], LLC [DATE] by [PERSON_NAME] 2.25 MB" at bounding box center [874, 466] width 1209 height 41
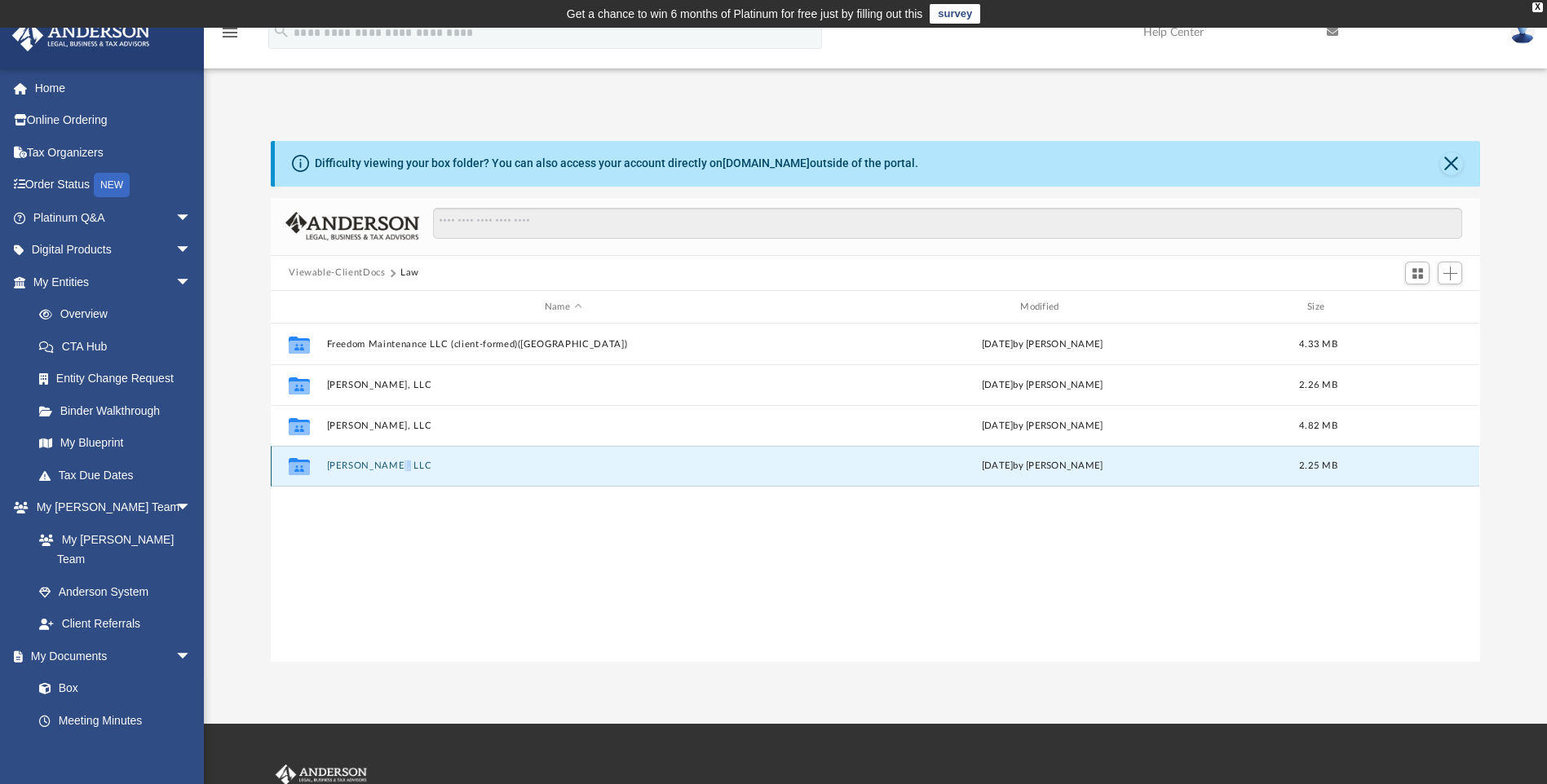
click at [388, 460] on div "Collaborated Folder [PERSON_NAME], LLC [DATE] by [PERSON_NAME] 2.25 MB" at bounding box center [874, 466] width 1209 height 41
drag, startPoint x: 388, startPoint y: 460, endPoint x: 362, endPoint y: 468, distance: 27.2
click at [362, 468] on button "[PERSON_NAME], LLC" at bounding box center [563, 467] width 472 height 11
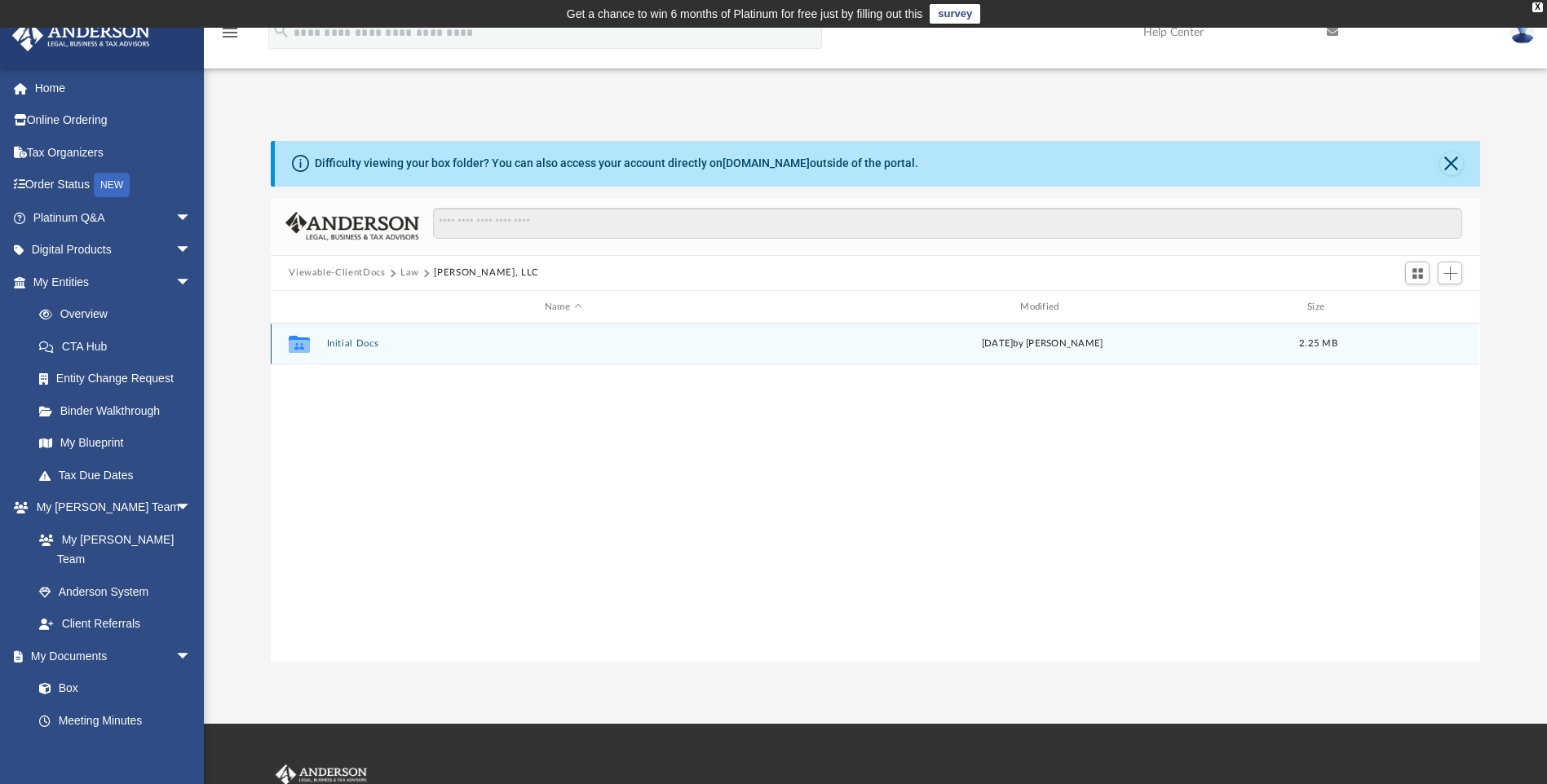
click at [357, 346] on button "Initial Docs" at bounding box center [563, 344] width 472 height 11
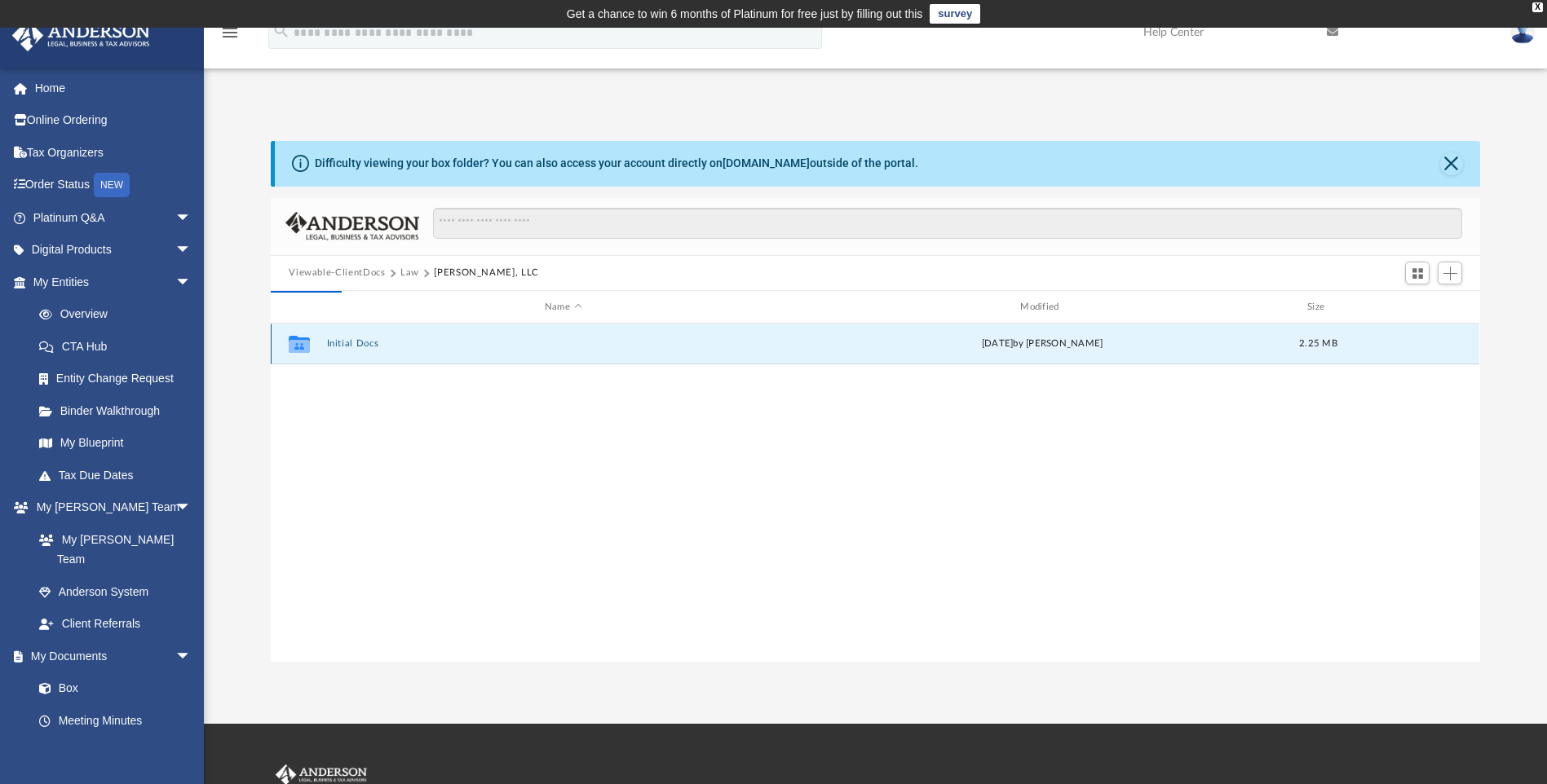
click at [357, 346] on button "Initial Docs" at bounding box center [563, 344] width 472 height 11
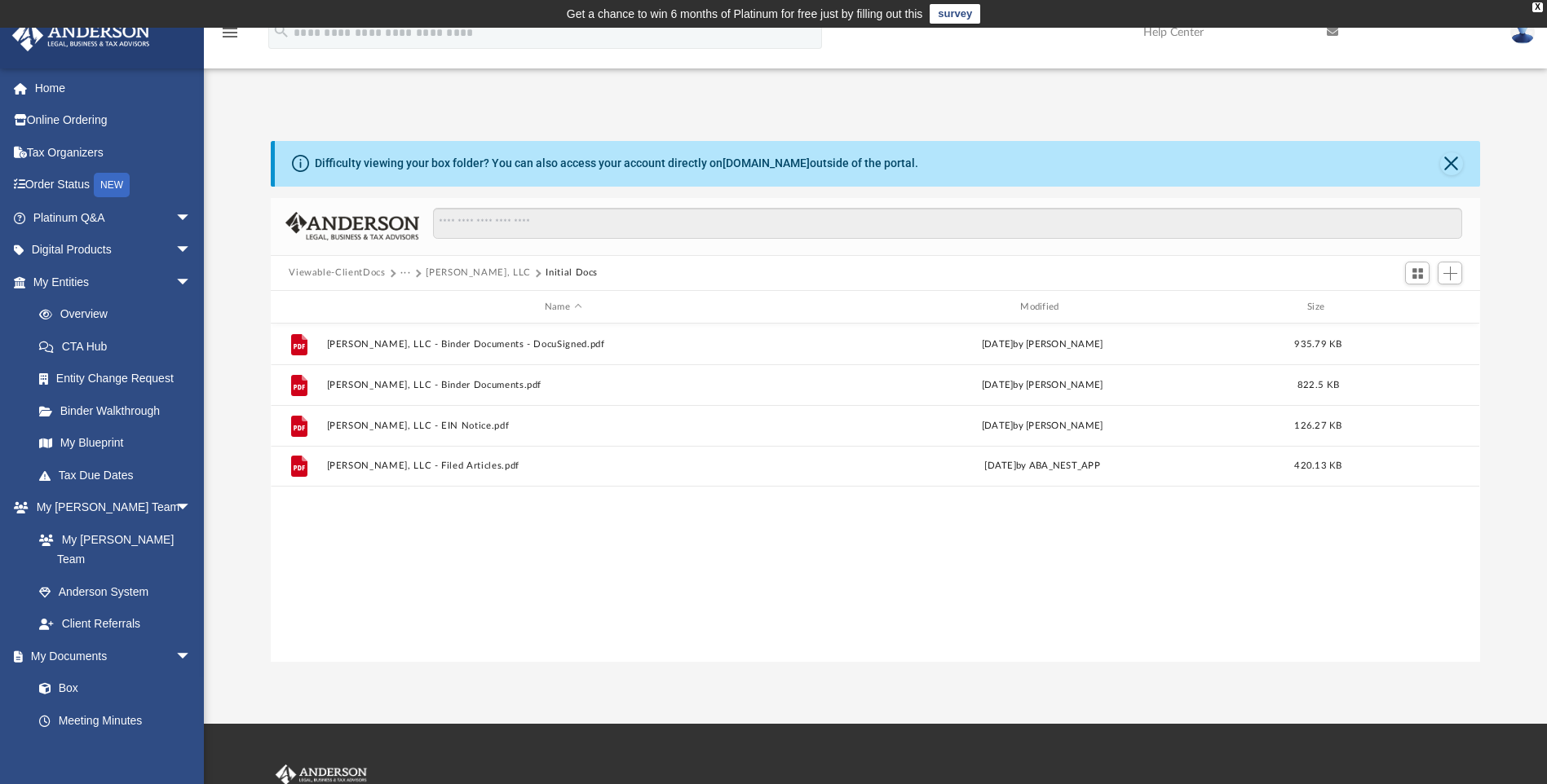
click at [357, 269] on button "Viewable-ClientDocs" at bounding box center [336, 273] width 96 height 14
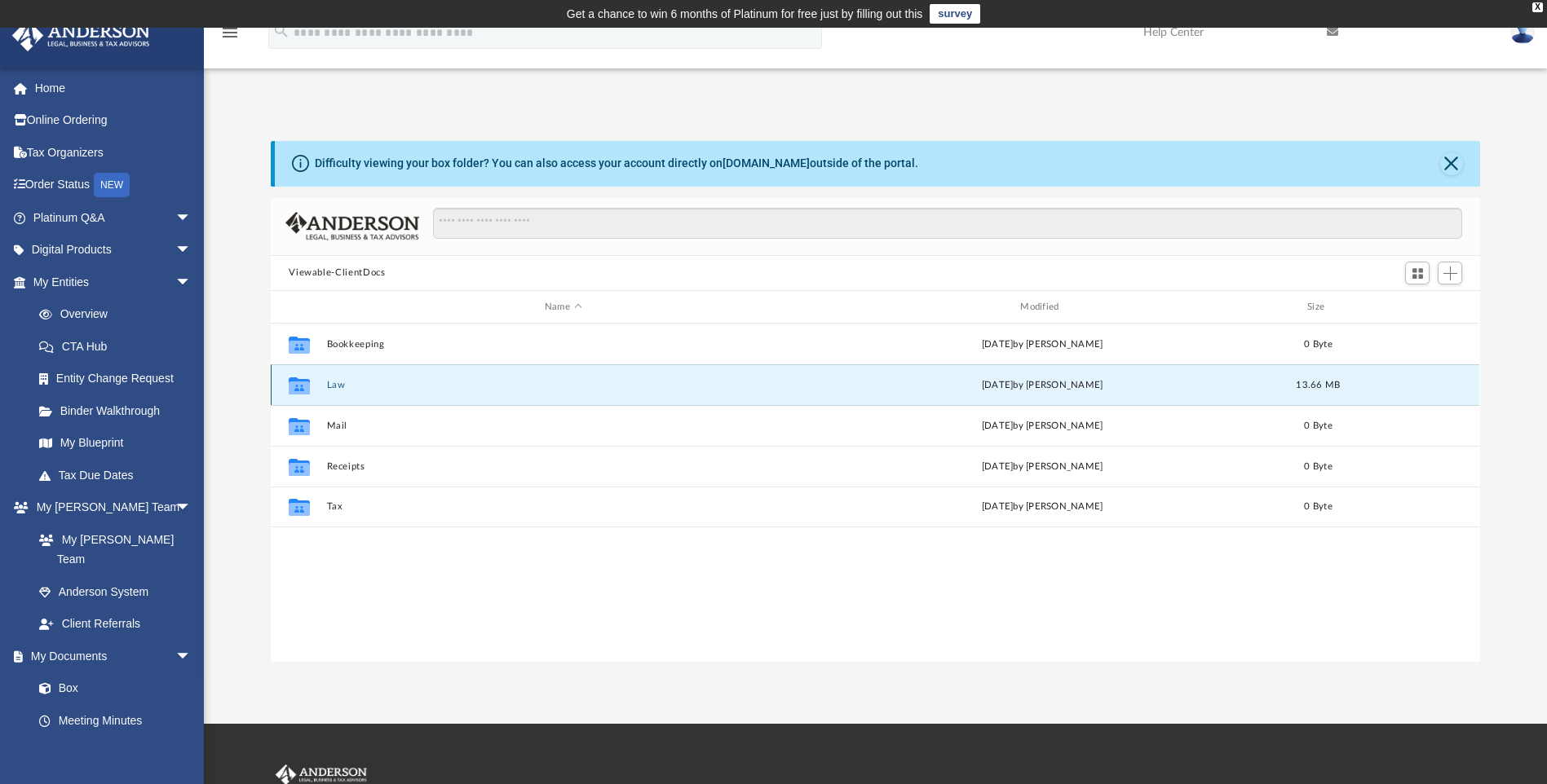
click at [350, 383] on button "Law" at bounding box center [563, 386] width 472 height 11
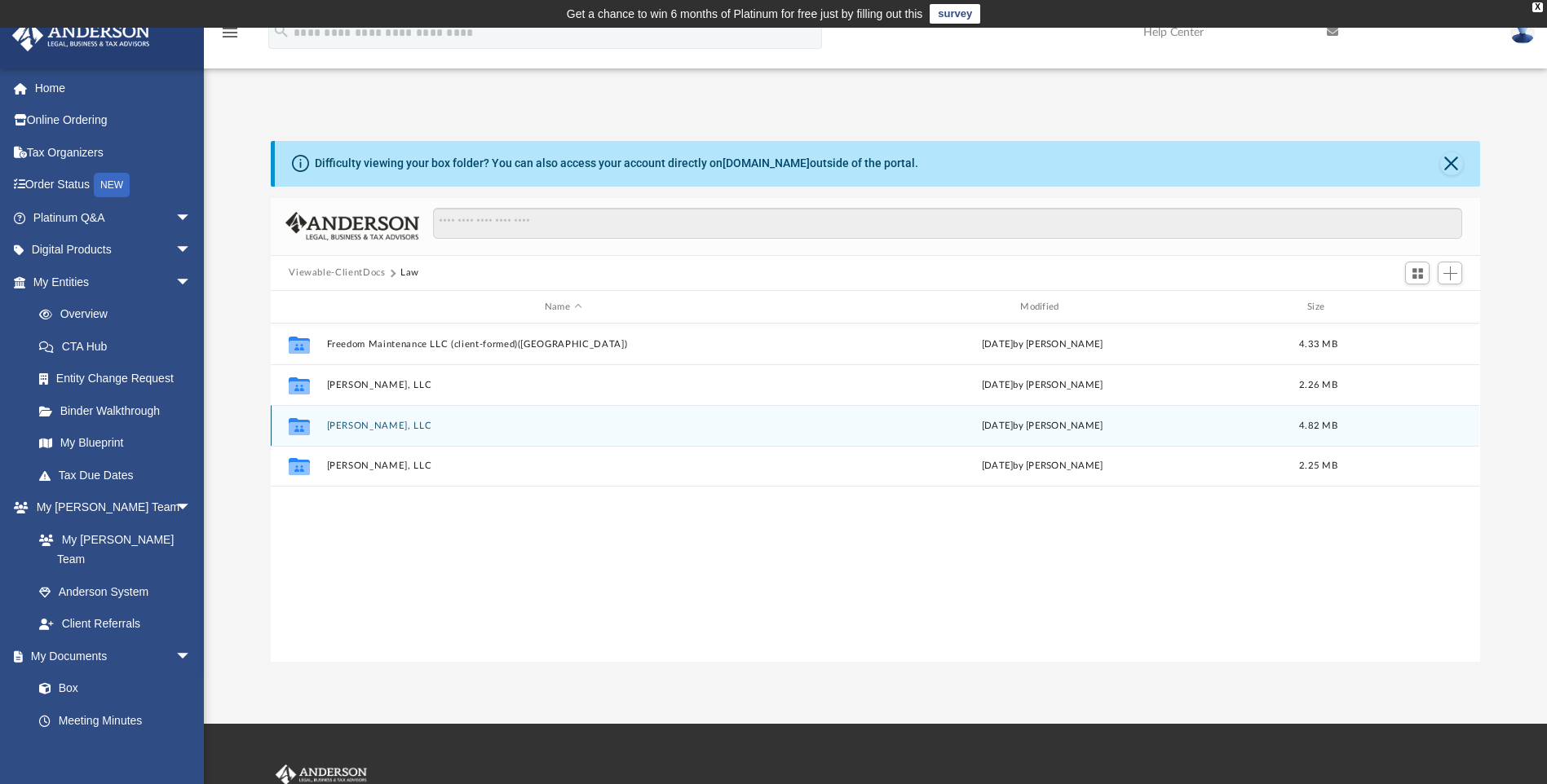
click at [370, 426] on button "[PERSON_NAME], LLC" at bounding box center [563, 426] width 472 height 11
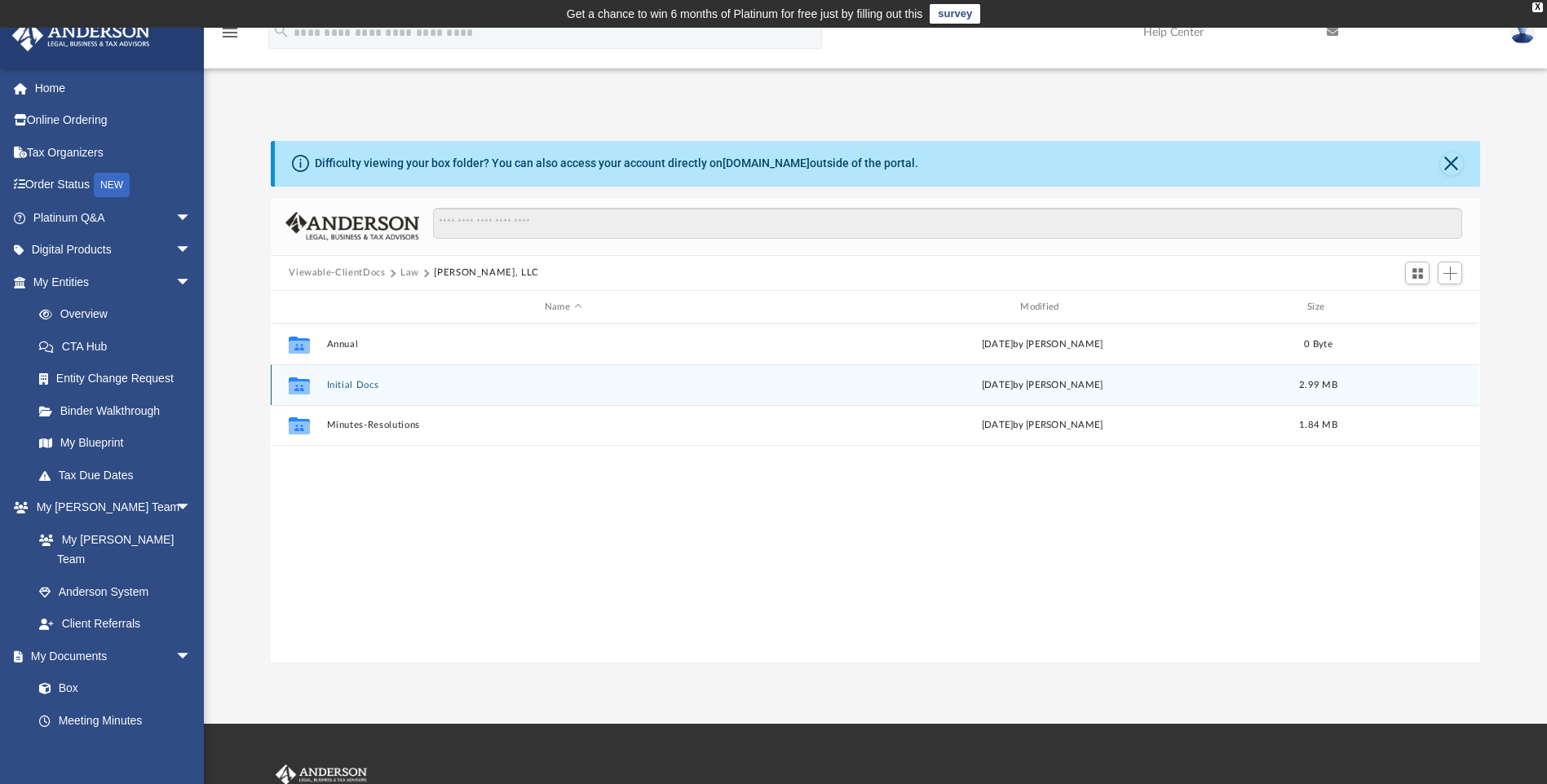
click at [355, 387] on button "Initial Docs" at bounding box center [563, 386] width 472 height 11
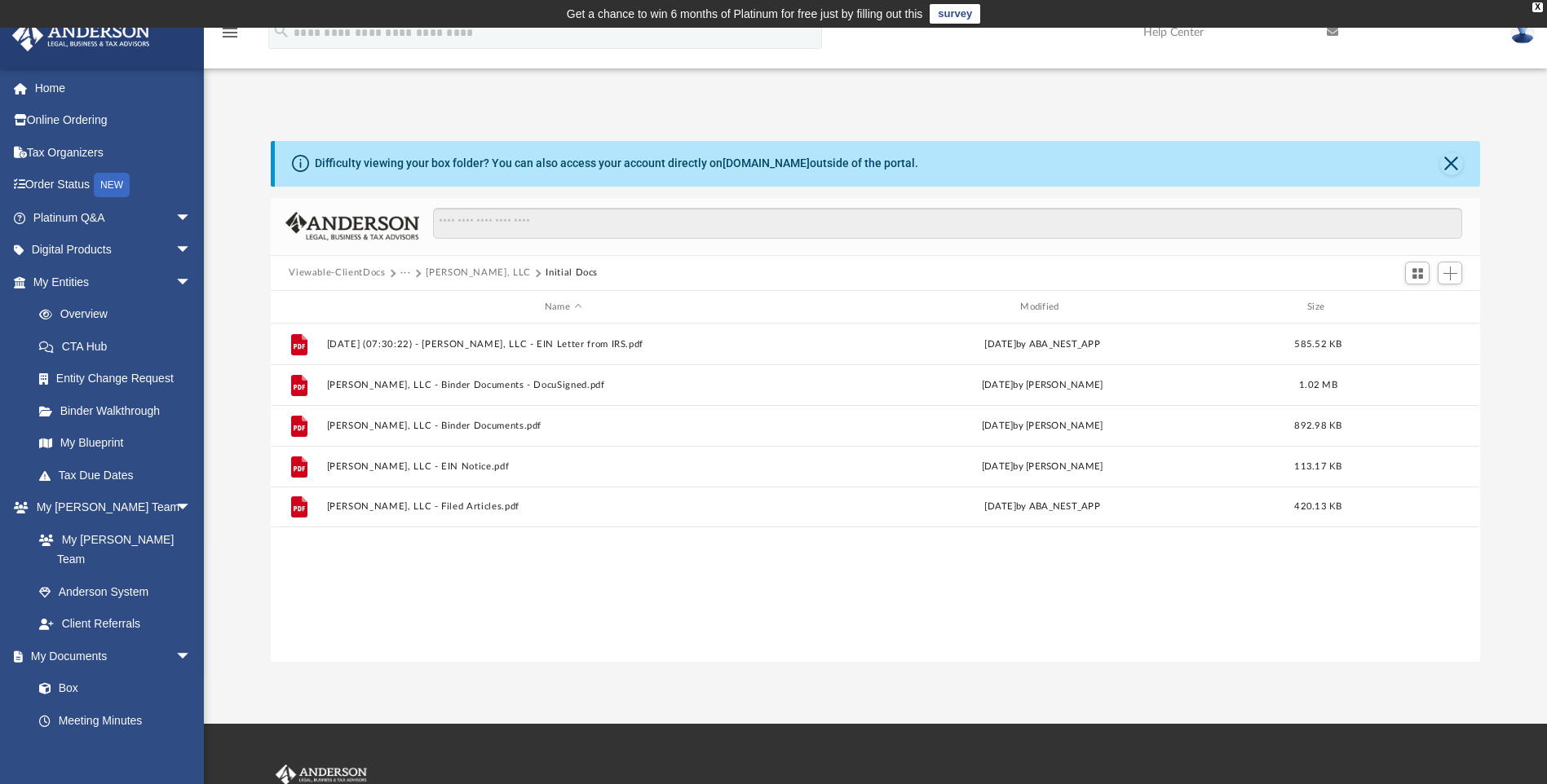
click at [367, 274] on button "Viewable-ClientDocs" at bounding box center [336, 273] width 96 height 14
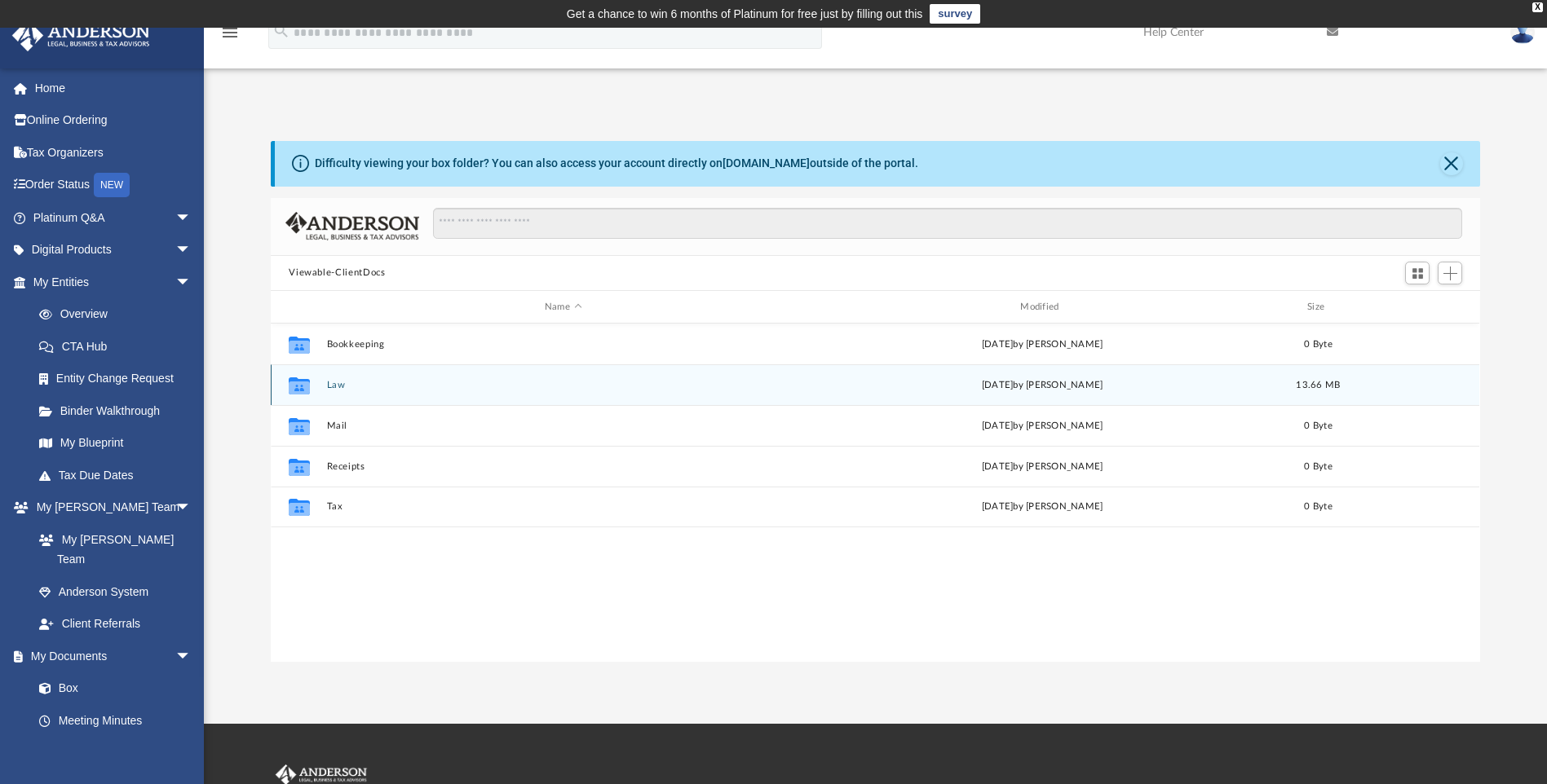
click at [341, 384] on button "Law" at bounding box center [563, 386] width 472 height 11
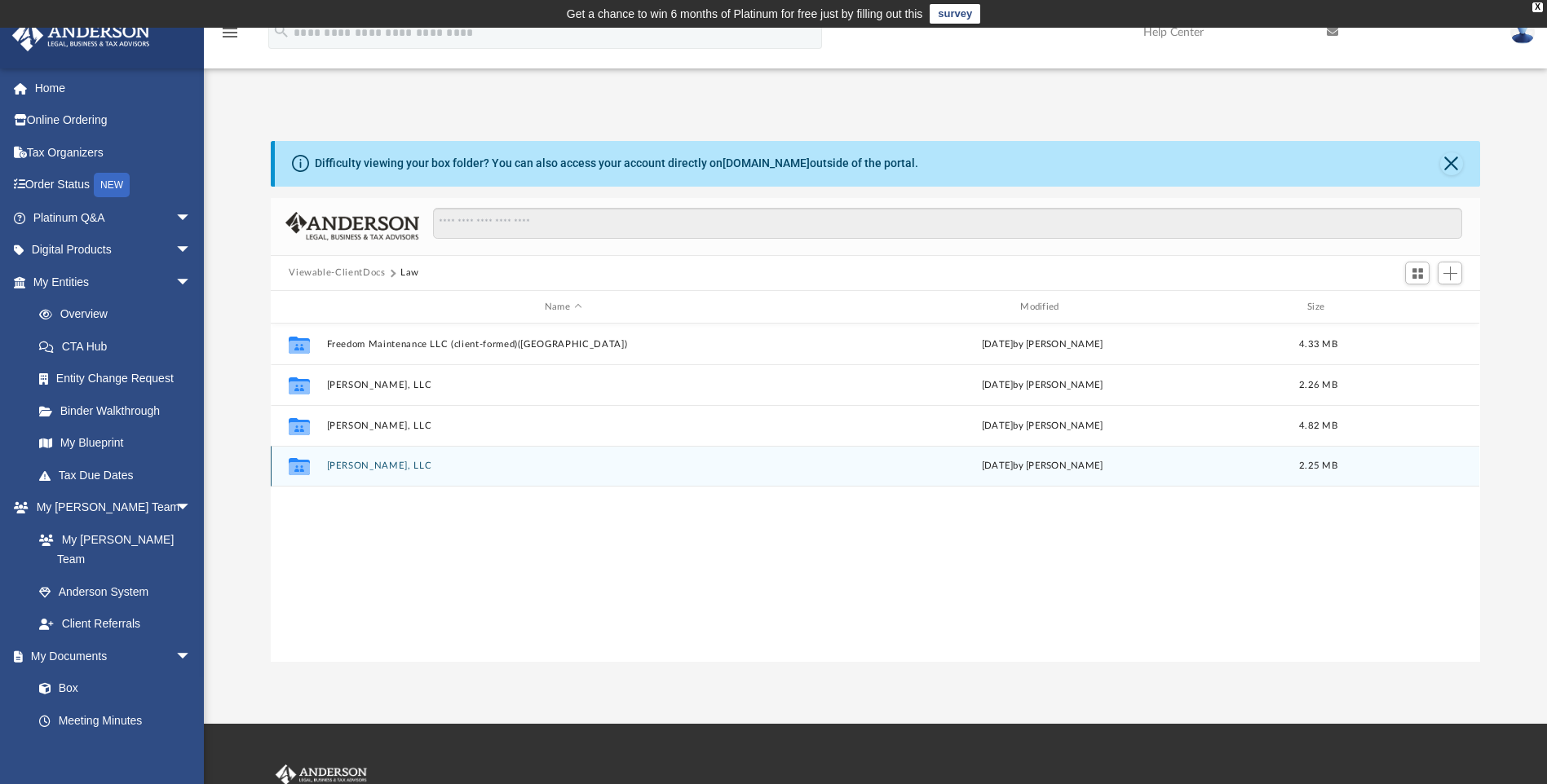
click at [373, 468] on button "[PERSON_NAME], LLC" at bounding box center [563, 467] width 472 height 11
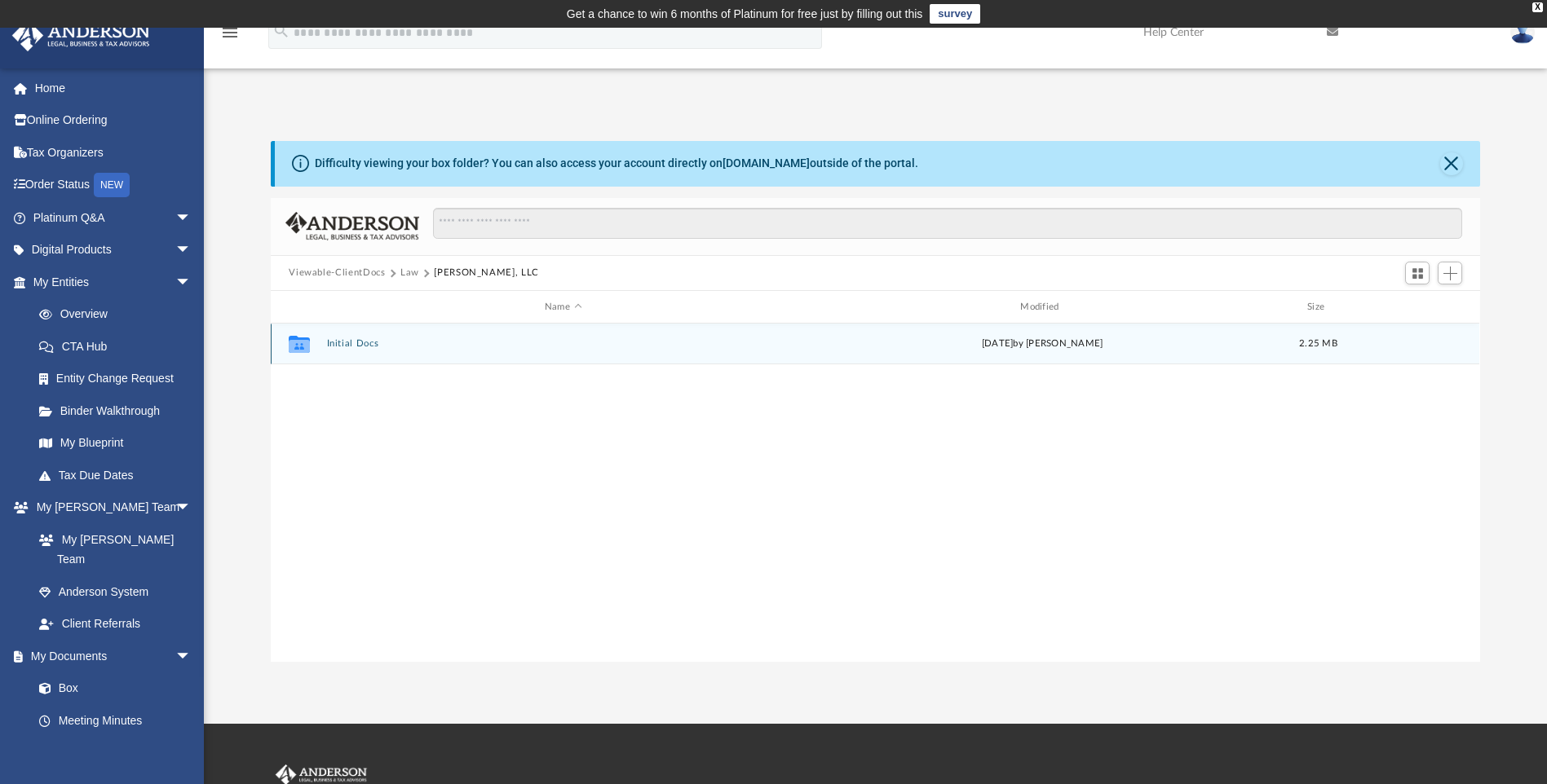
click at [356, 338] on div "Collaborated Folder Initial Docs [DATE] by [PERSON_NAME] 2.25 MB" at bounding box center [874, 343] width 1209 height 41
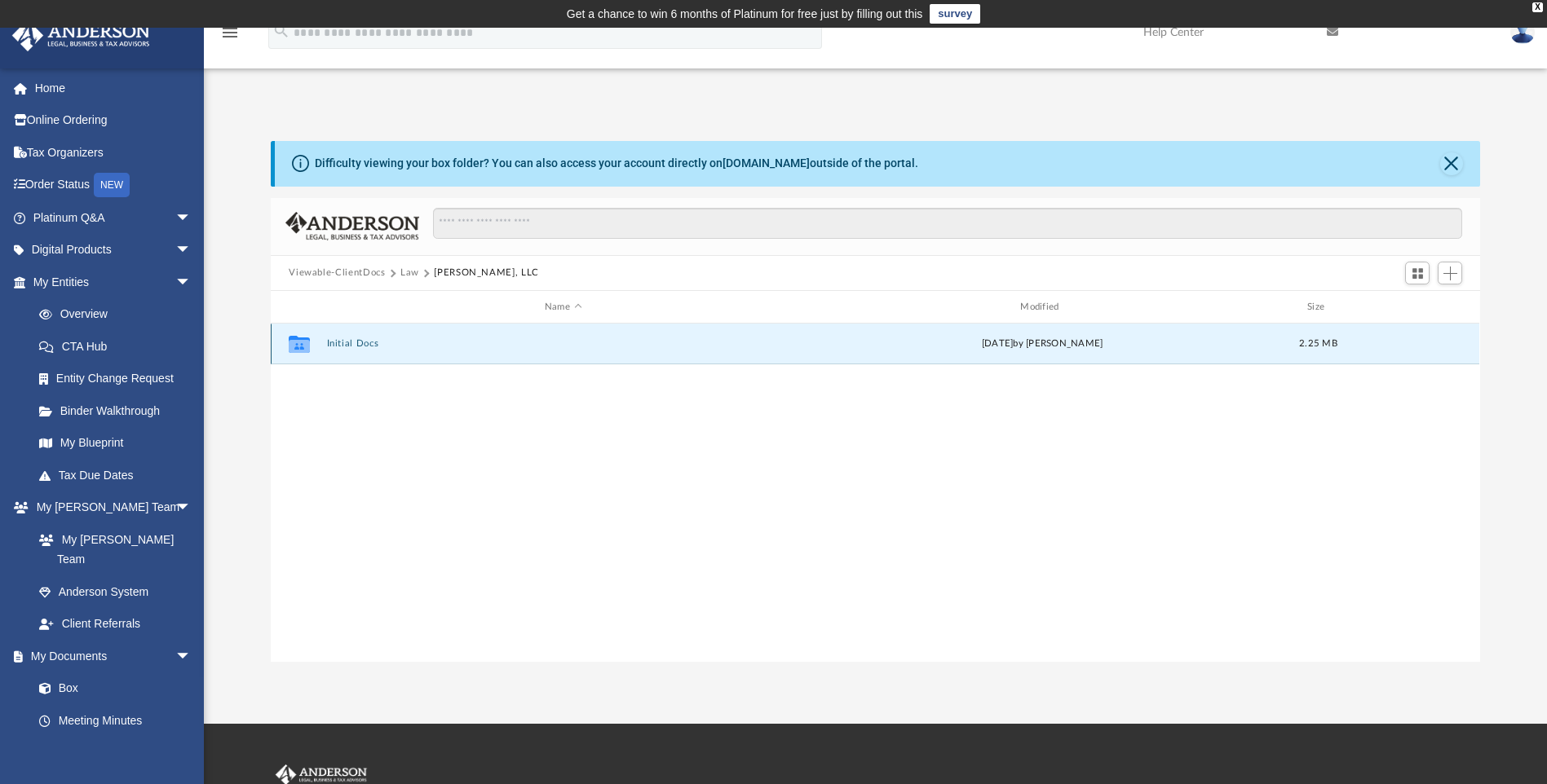
click at [348, 346] on button "Initial Docs" at bounding box center [563, 344] width 472 height 11
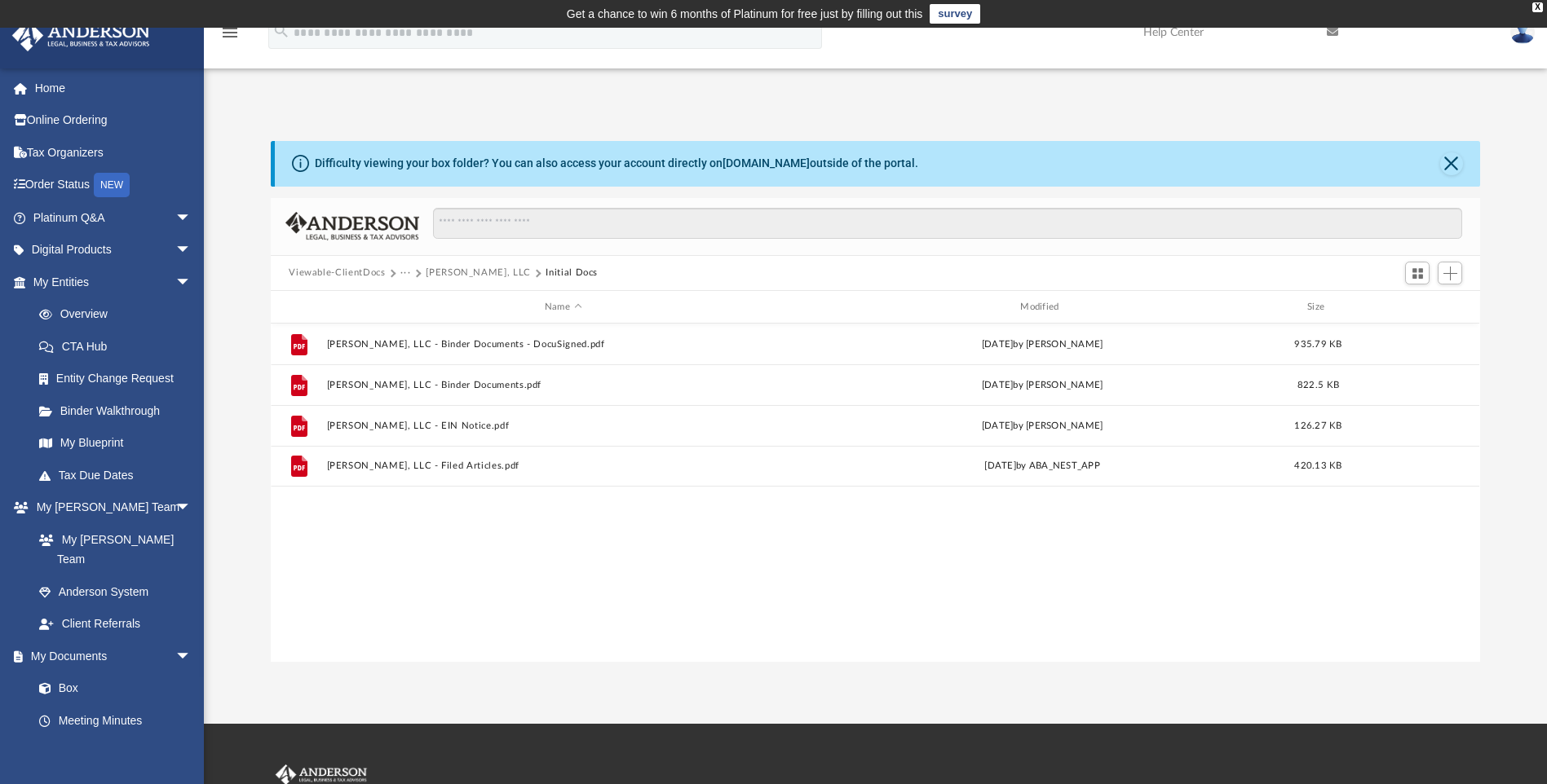
click at [408, 274] on button "···" at bounding box center [406, 273] width 11 height 14
click at [416, 298] on li "Law" at bounding box center [418, 302] width 19 height 17
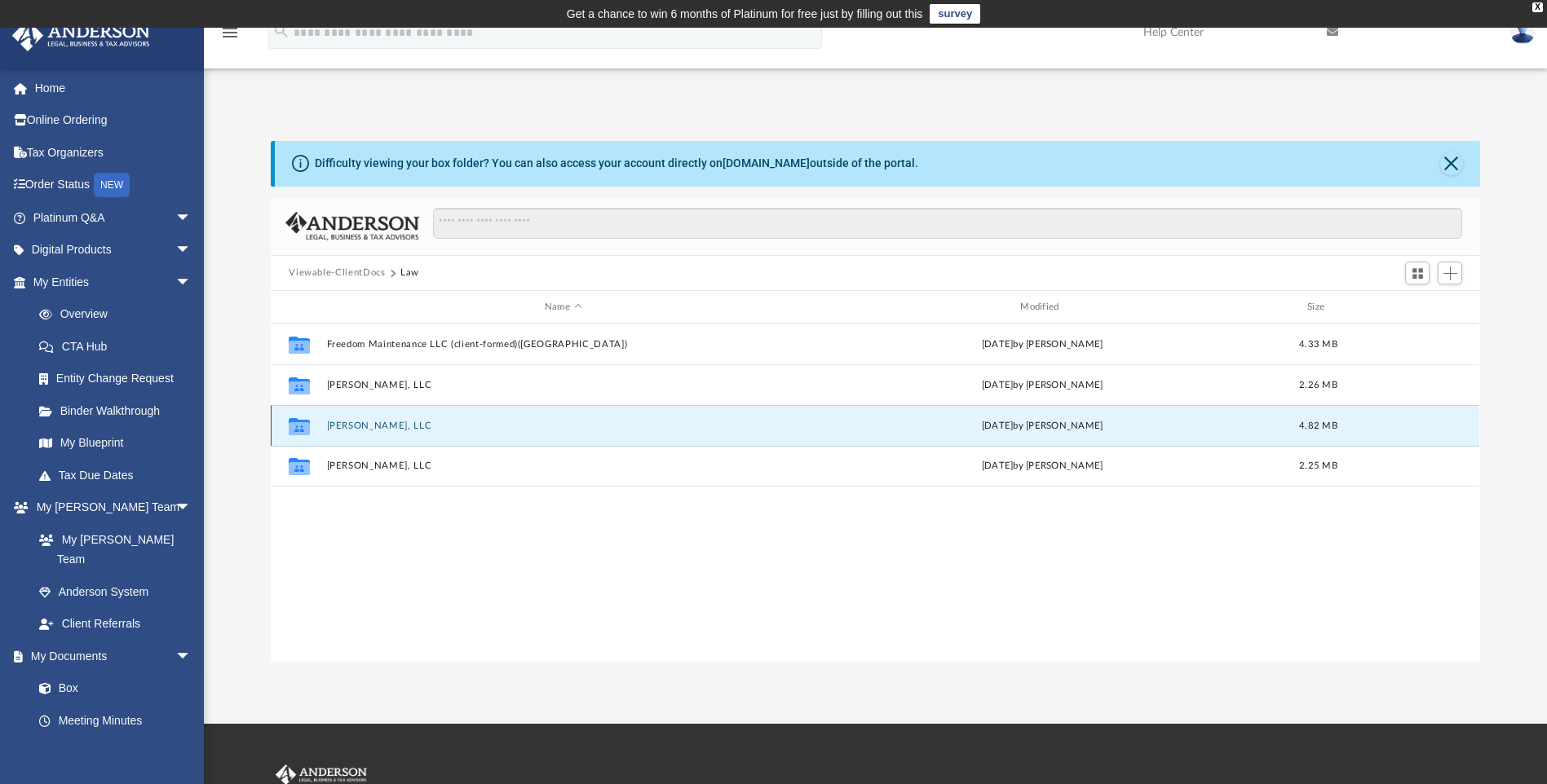
click at [360, 427] on button "[PERSON_NAME], LLC" at bounding box center [563, 426] width 472 height 11
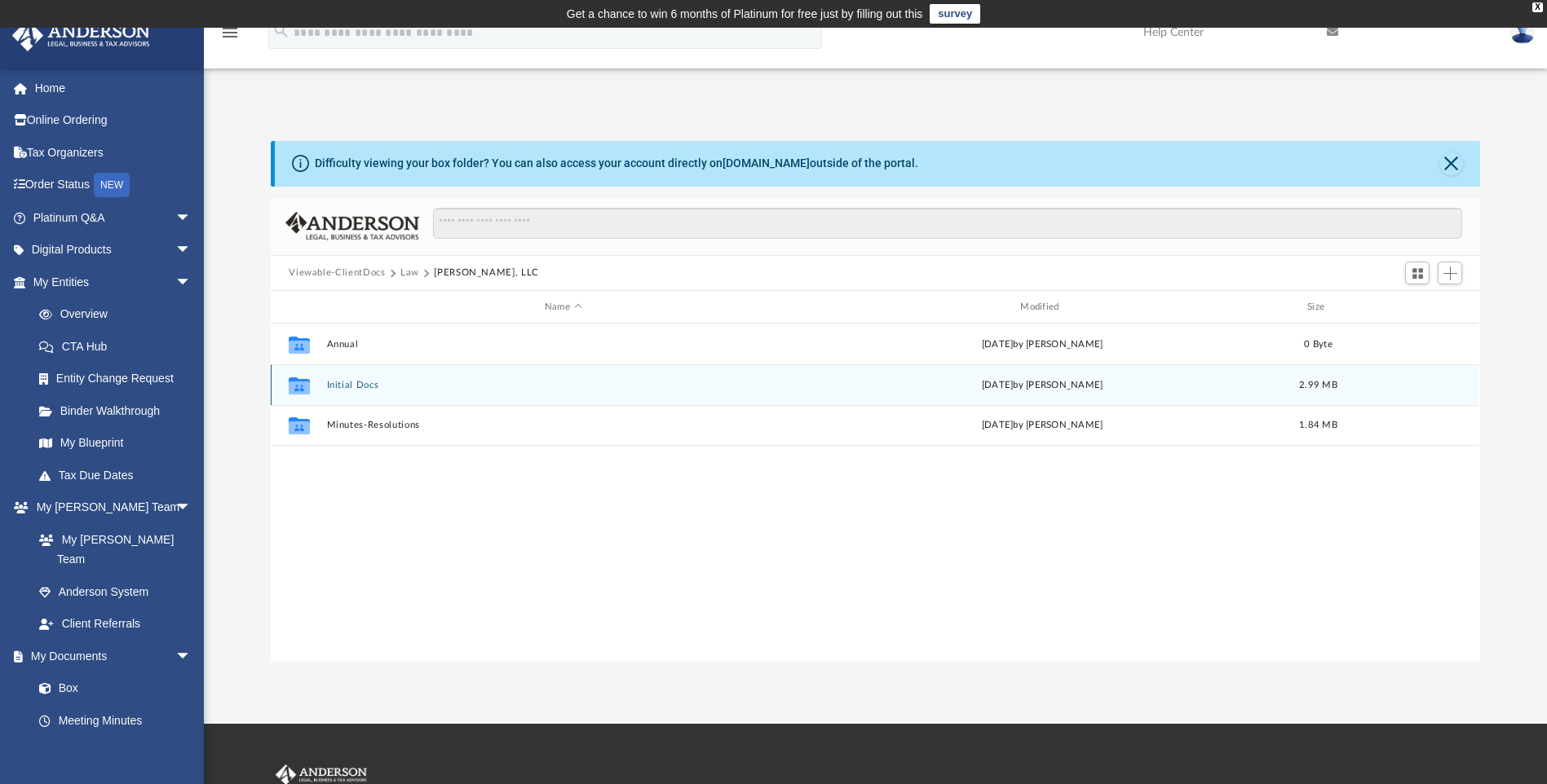
click at [353, 384] on button "Initial Docs" at bounding box center [563, 386] width 472 height 11
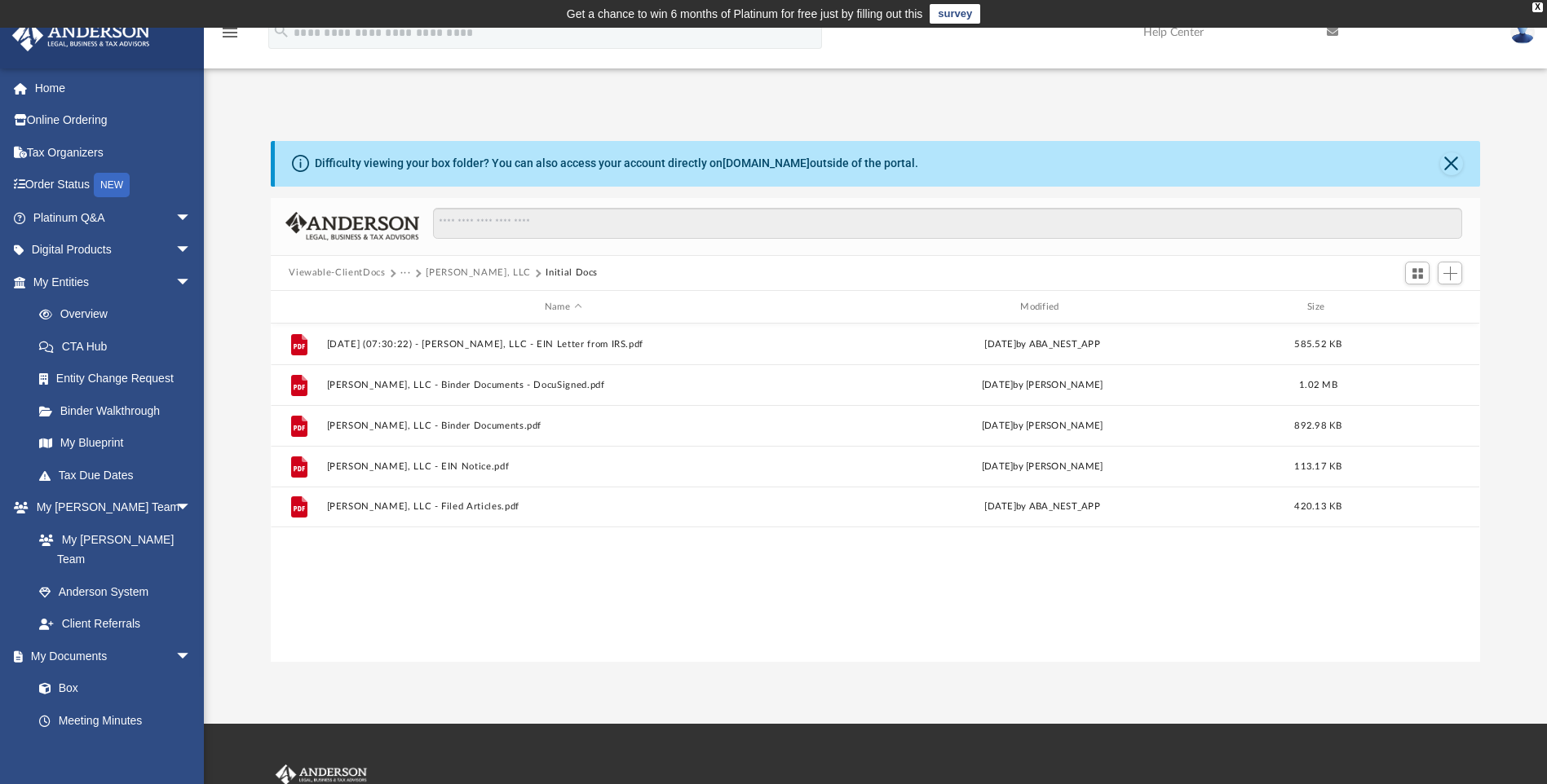
click at [462, 273] on button "[PERSON_NAME], LLC" at bounding box center [478, 273] width 105 height 14
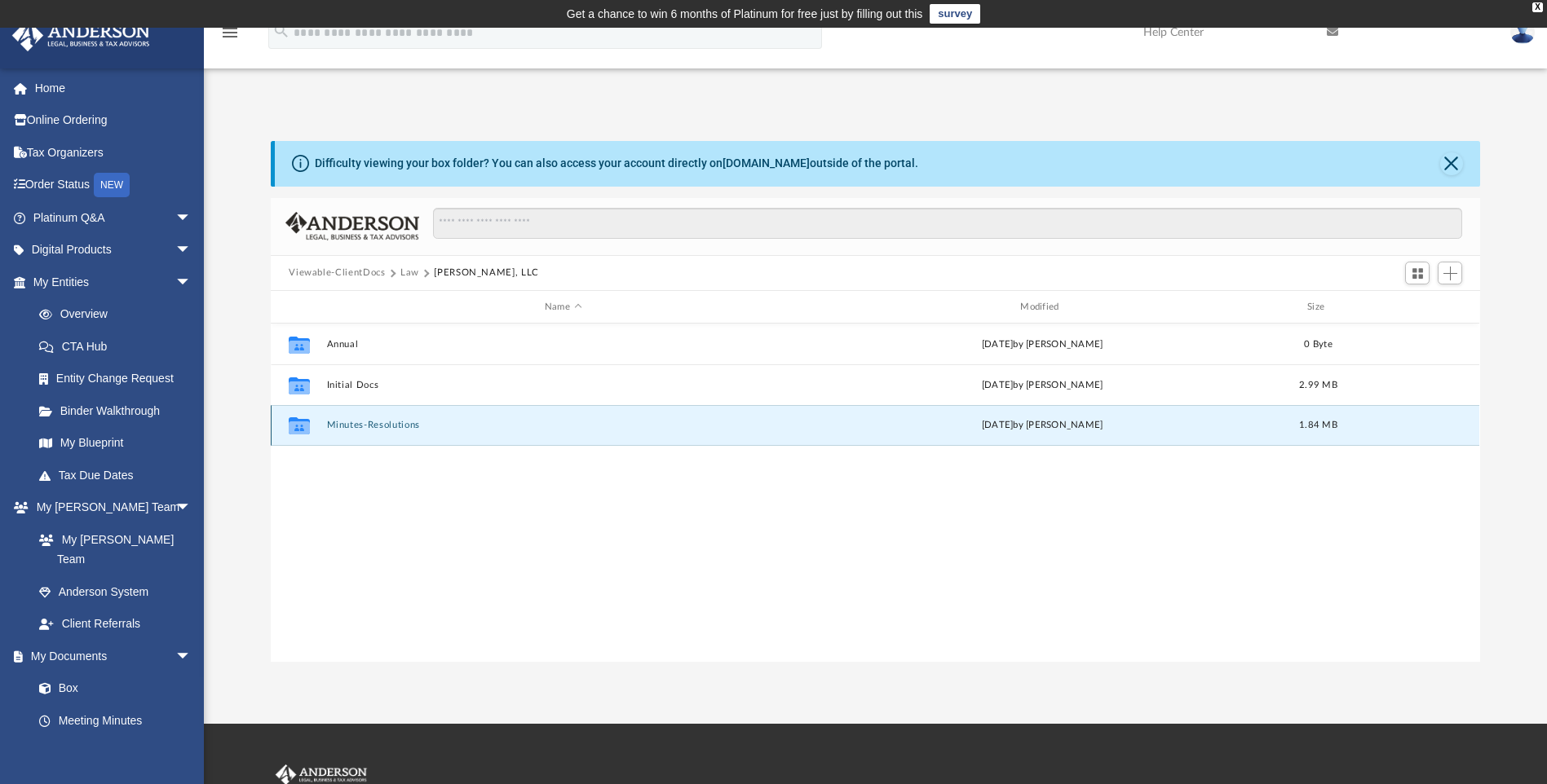
click at [354, 427] on button "Minutes-Resolutions" at bounding box center [563, 426] width 472 height 11
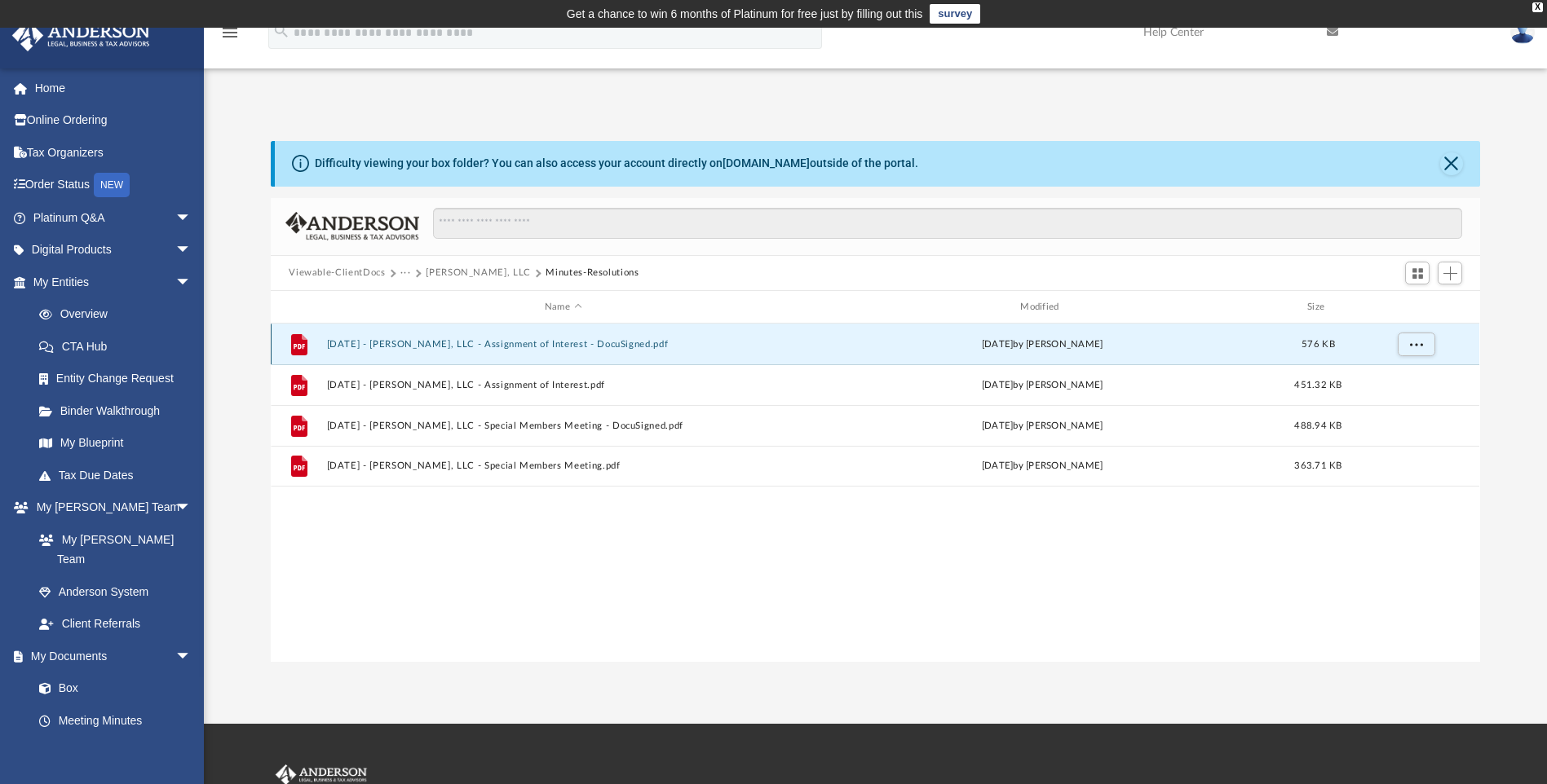
click at [552, 342] on button "[DATE] - [PERSON_NAME], LLC - Assignment of Interest - DocuSigned.pdf" at bounding box center [563, 344] width 472 height 11
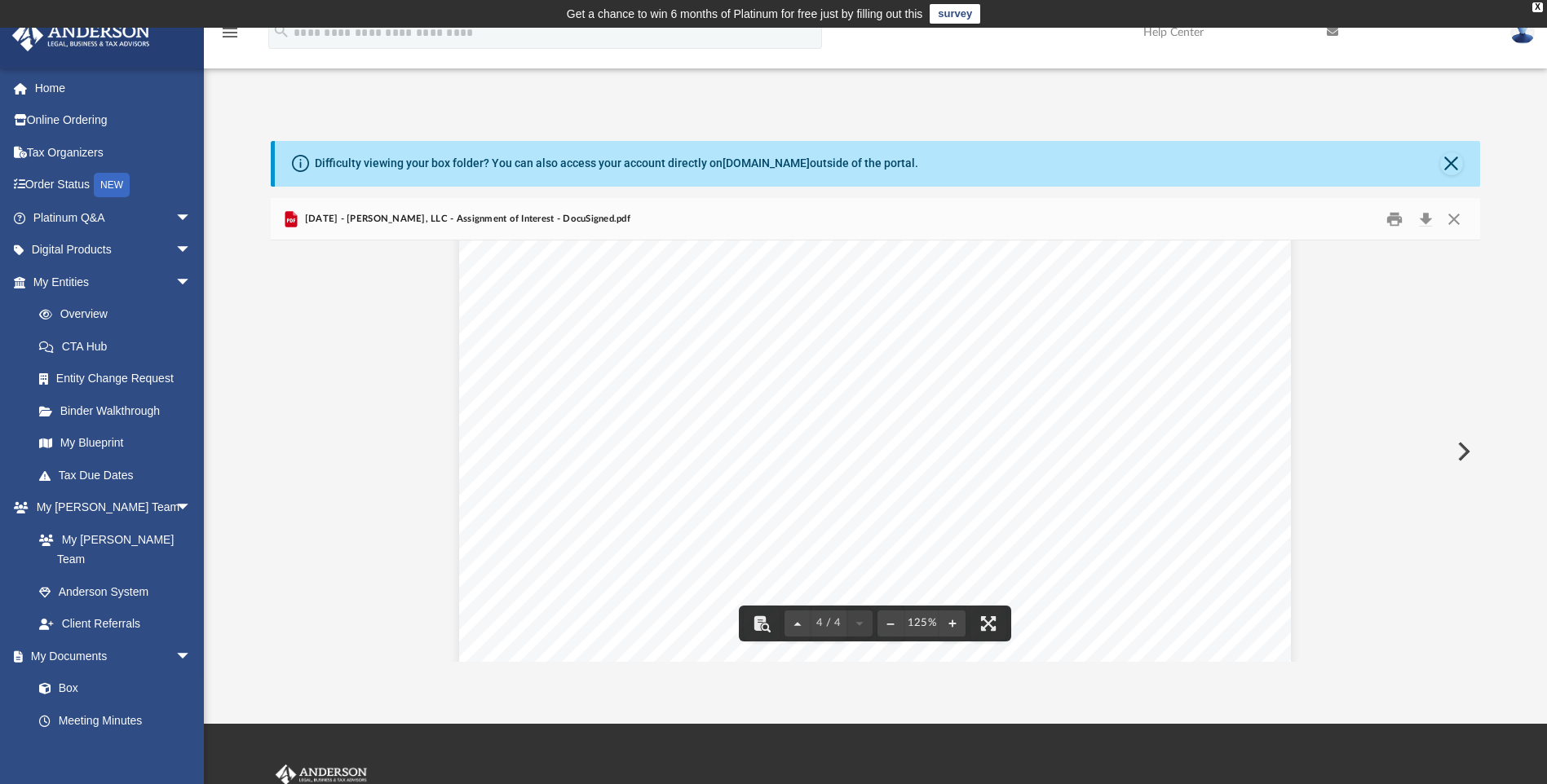
scroll to position [3981, 0]
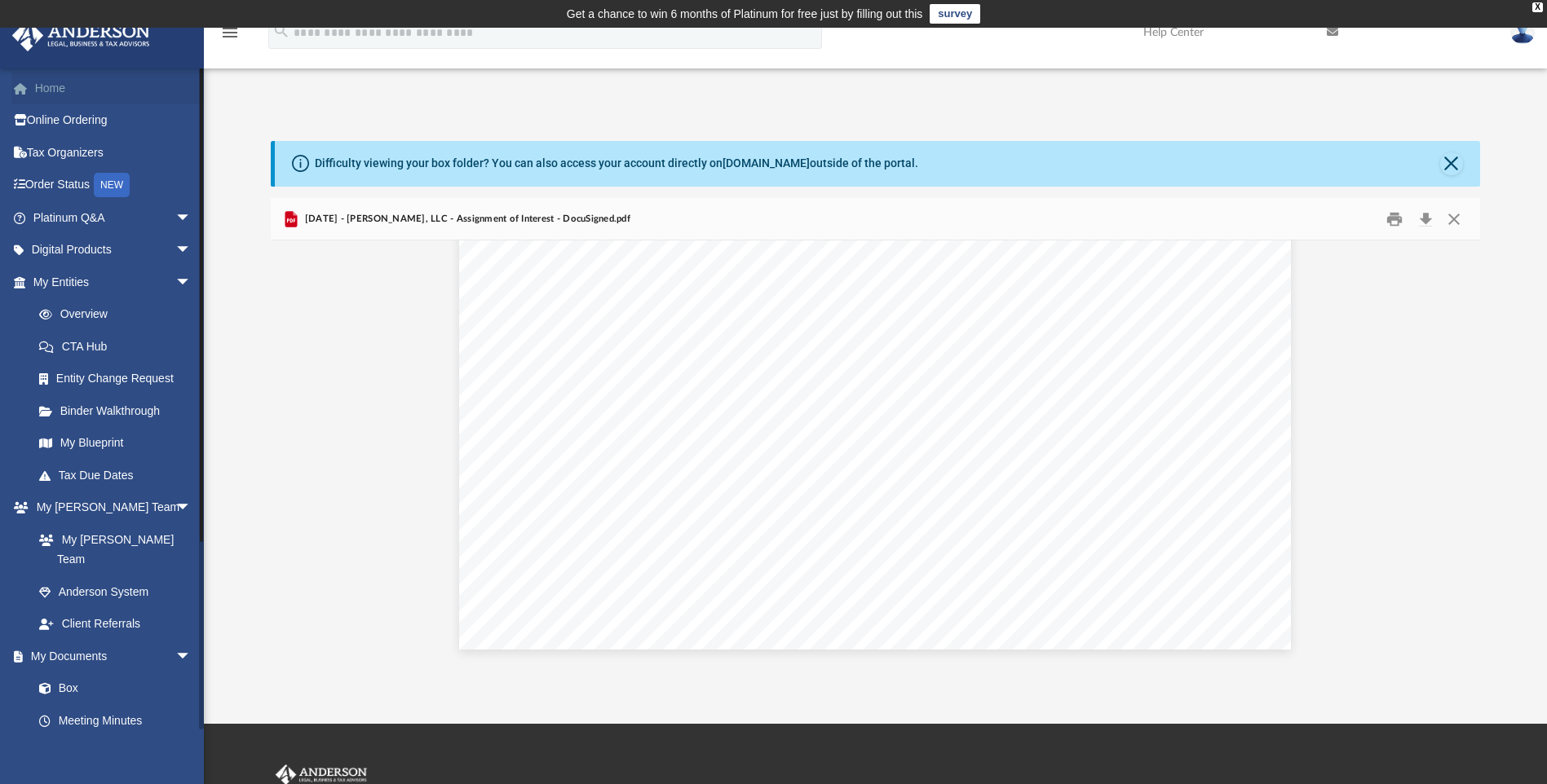
click at [57, 78] on link "Home" at bounding box center [114, 88] width 205 height 32
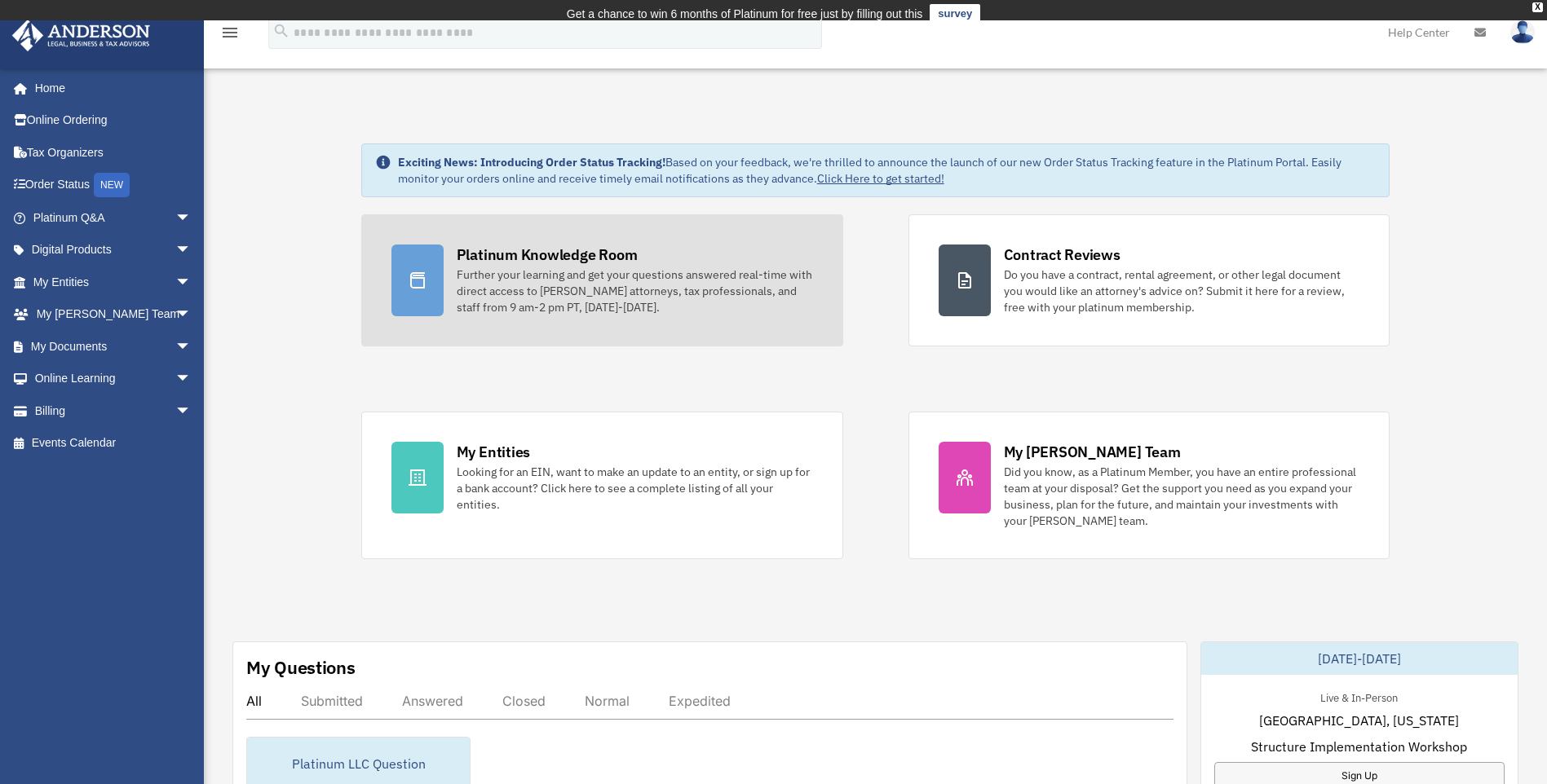
click at [545, 239] on link "Platinum Knowledge Room Further your learning and get your questions answered r…" at bounding box center [602, 280] width 482 height 132
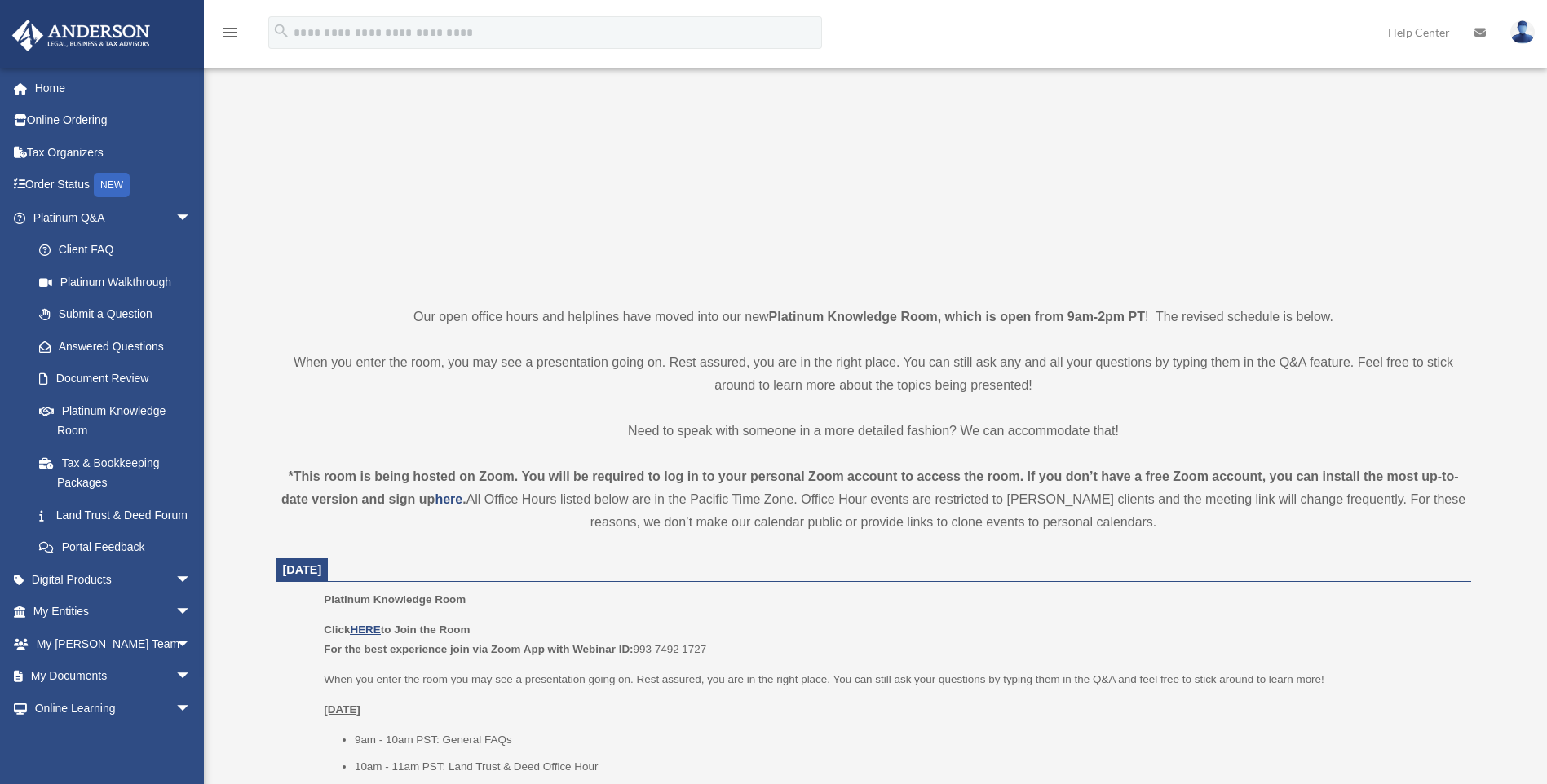
scroll to position [679, 0]
